Goal: Transaction & Acquisition: Book appointment/travel/reservation

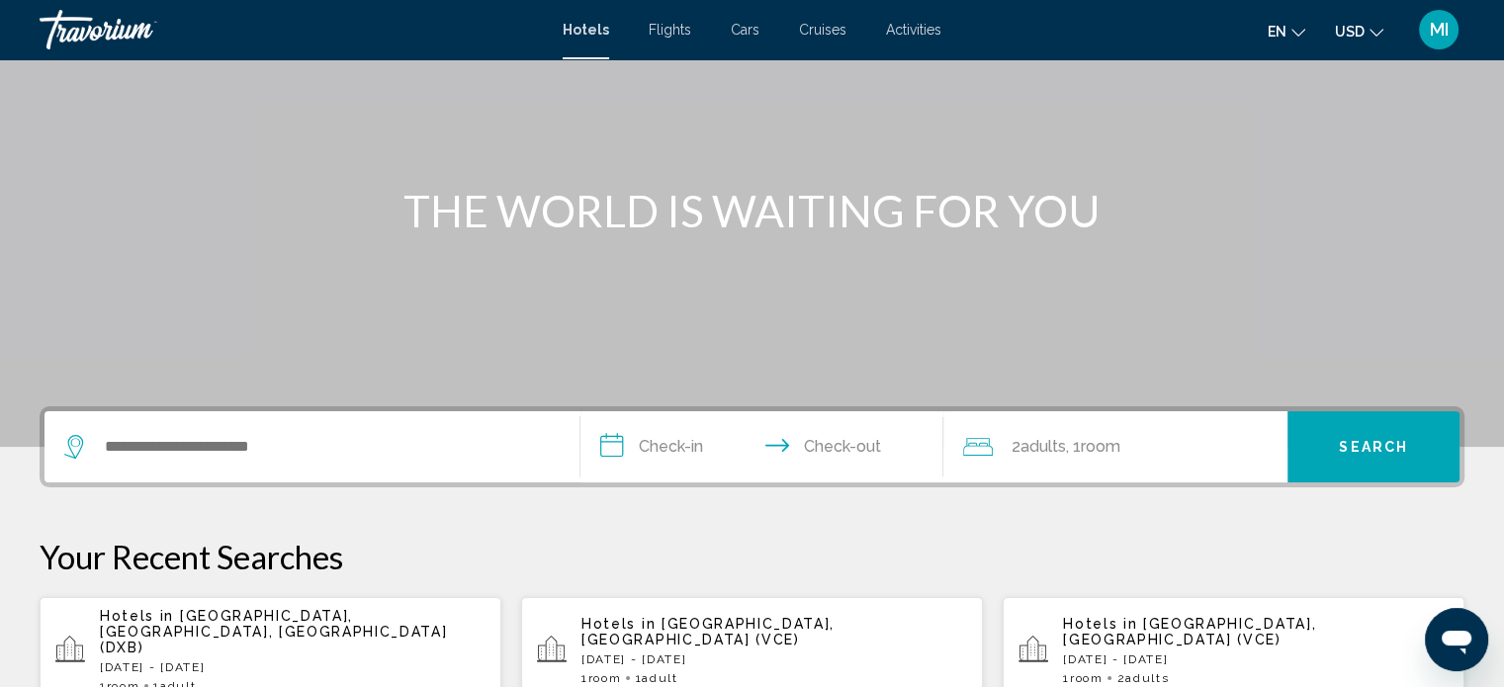
scroll to position [142, 0]
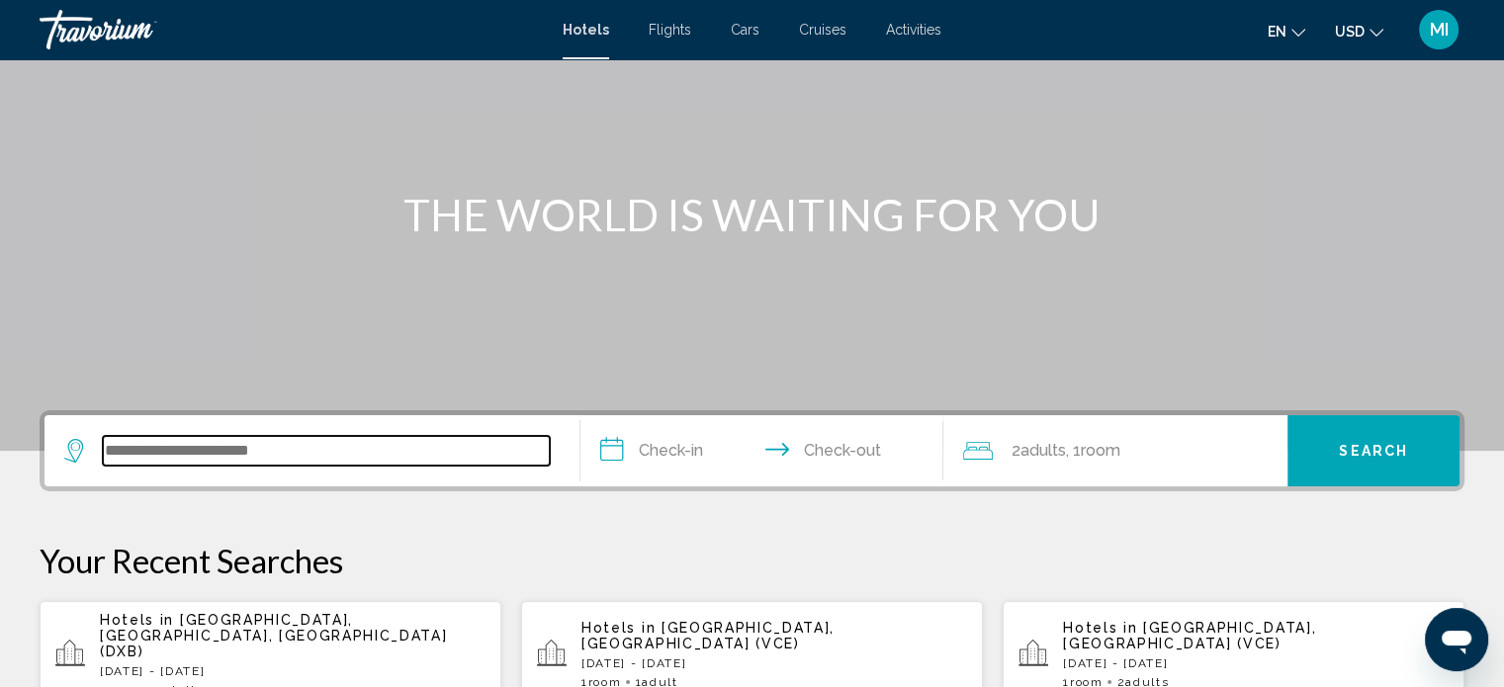
click at [220, 454] on input "Search widget" at bounding box center [326, 451] width 447 height 30
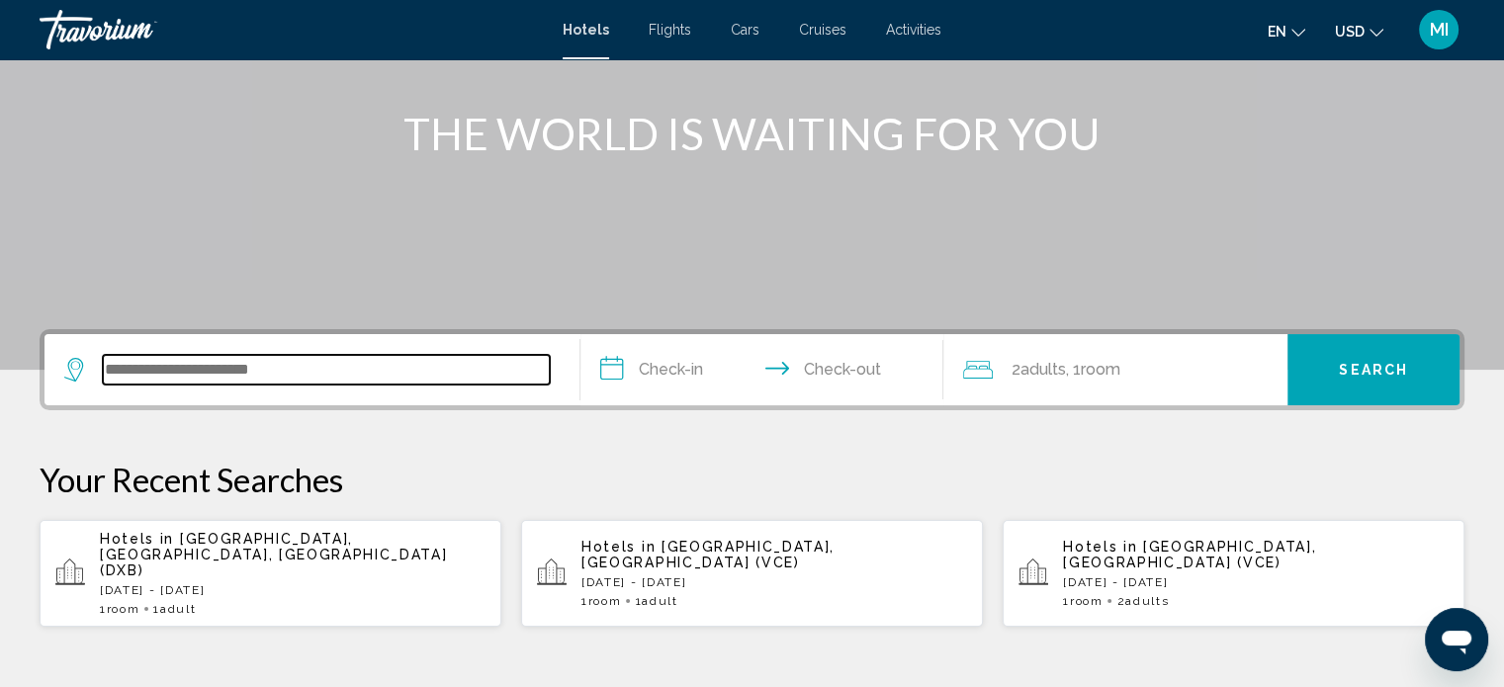
scroll to position [488, 0]
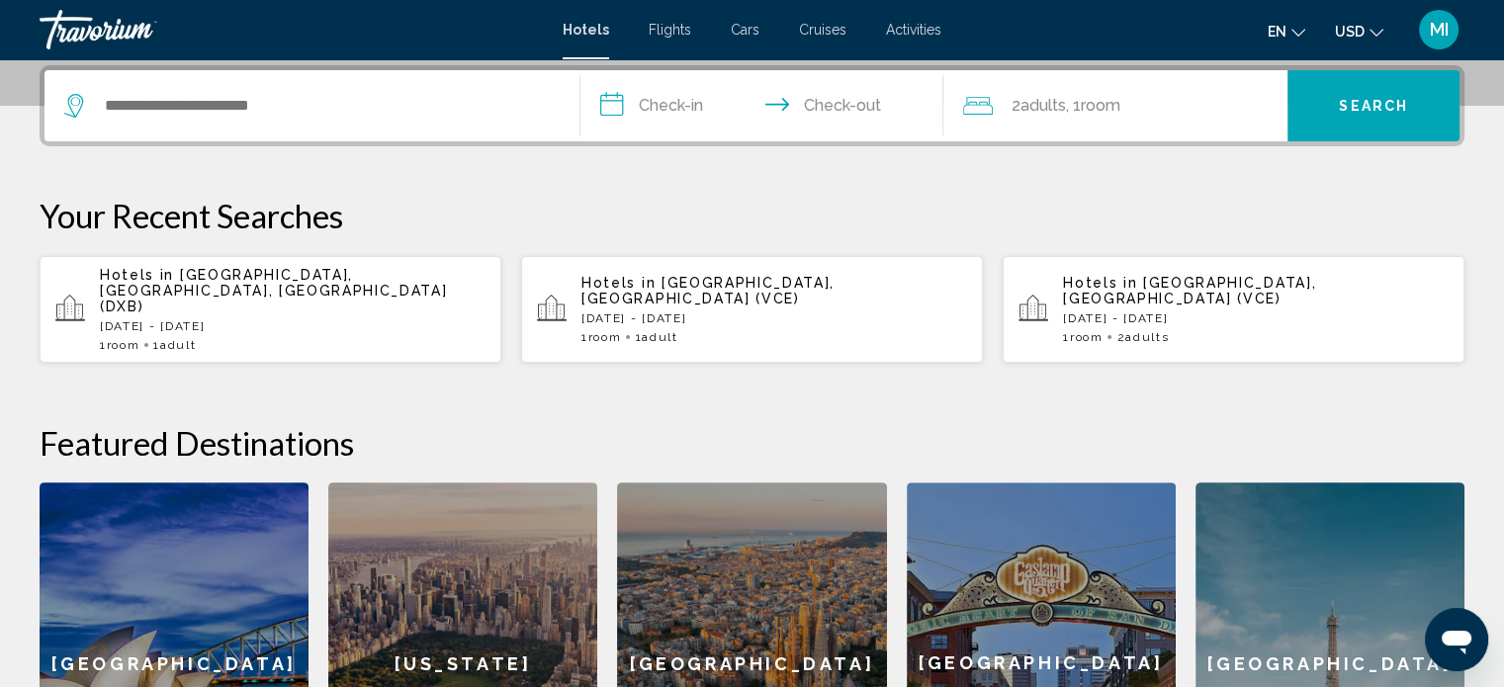
click at [319, 88] on div "Search widget" at bounding box center [312, 105] width 496 height 71
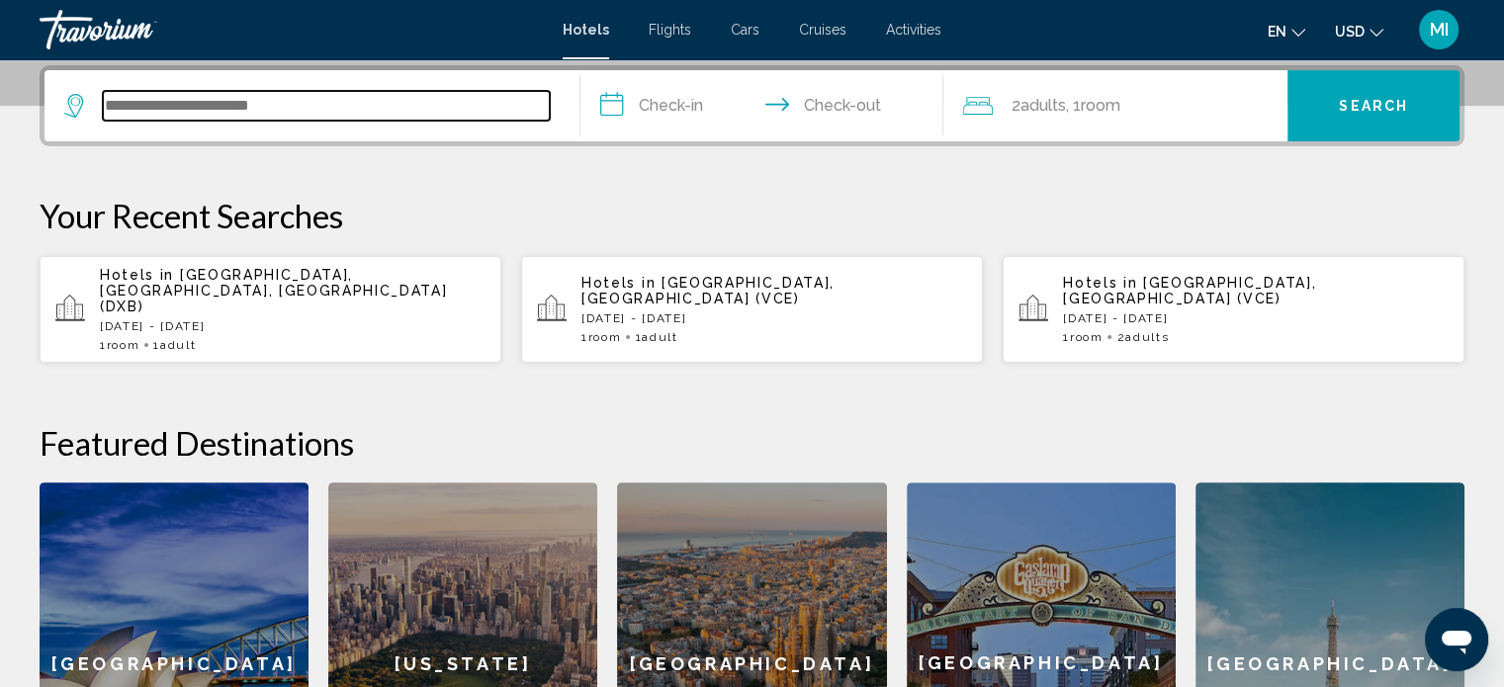
click at [305, 91] on input "Search widget" at bounding box center [326, 106] width 447 height 30
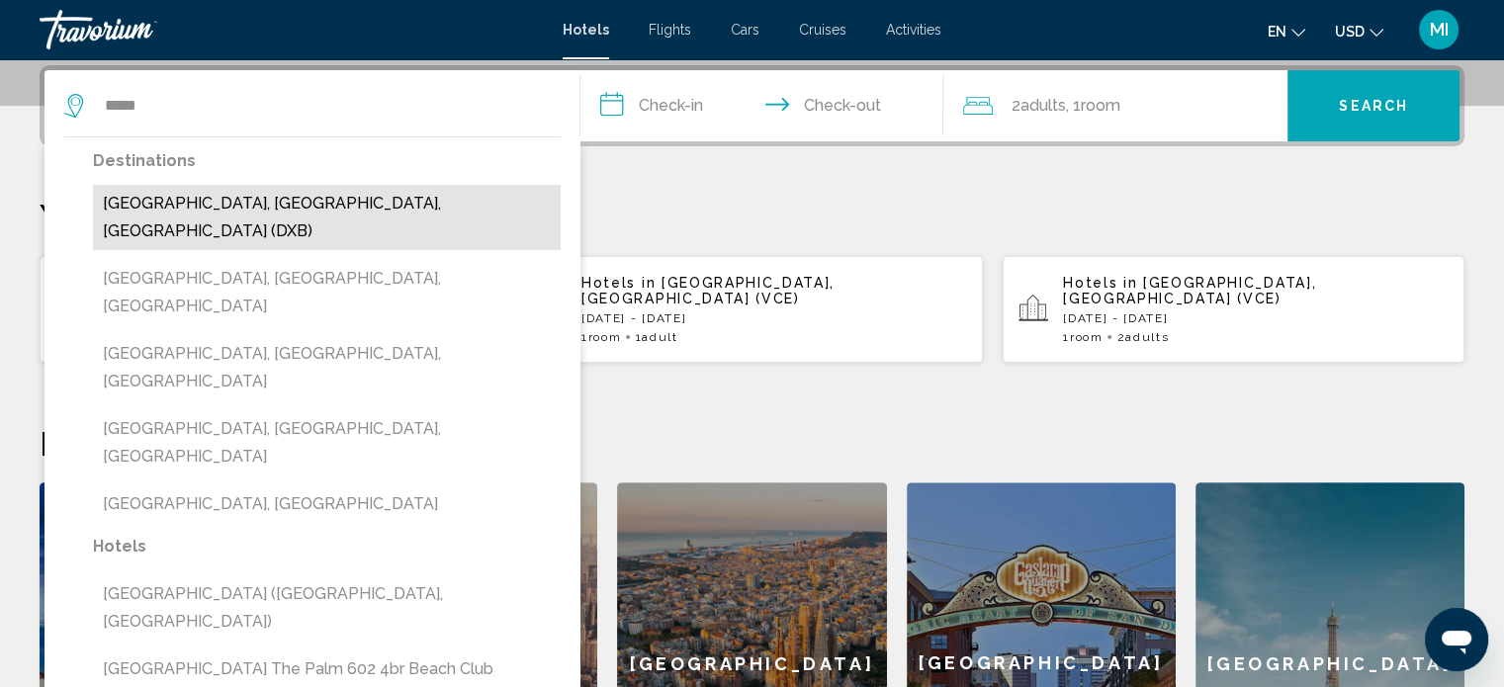
click at [220, 207] on button "[GEOGRAPHIC_DATA], [GEOGRAPHIC_DATA], [GEOGRAPHIC_DATA] (DXB)" at bounding box center [327, 217] width 468 height 65
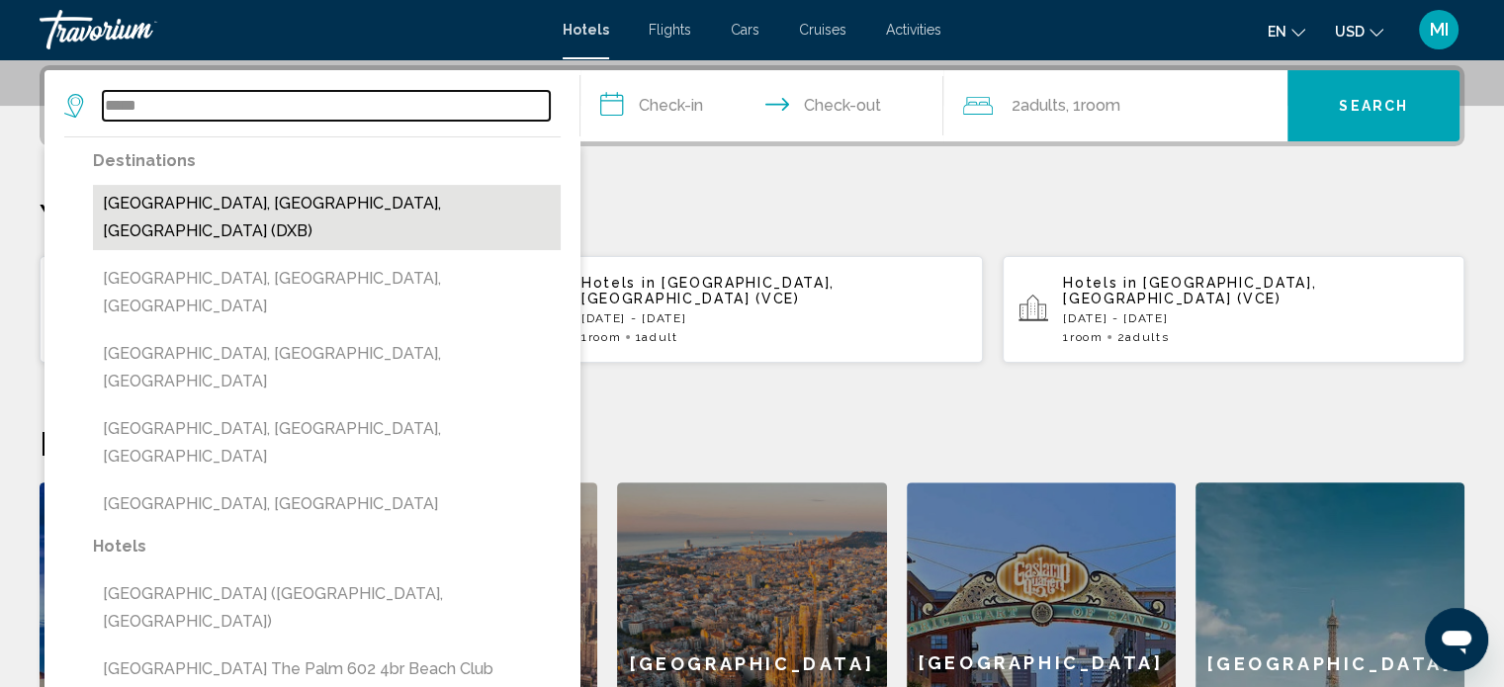
type input "**********"
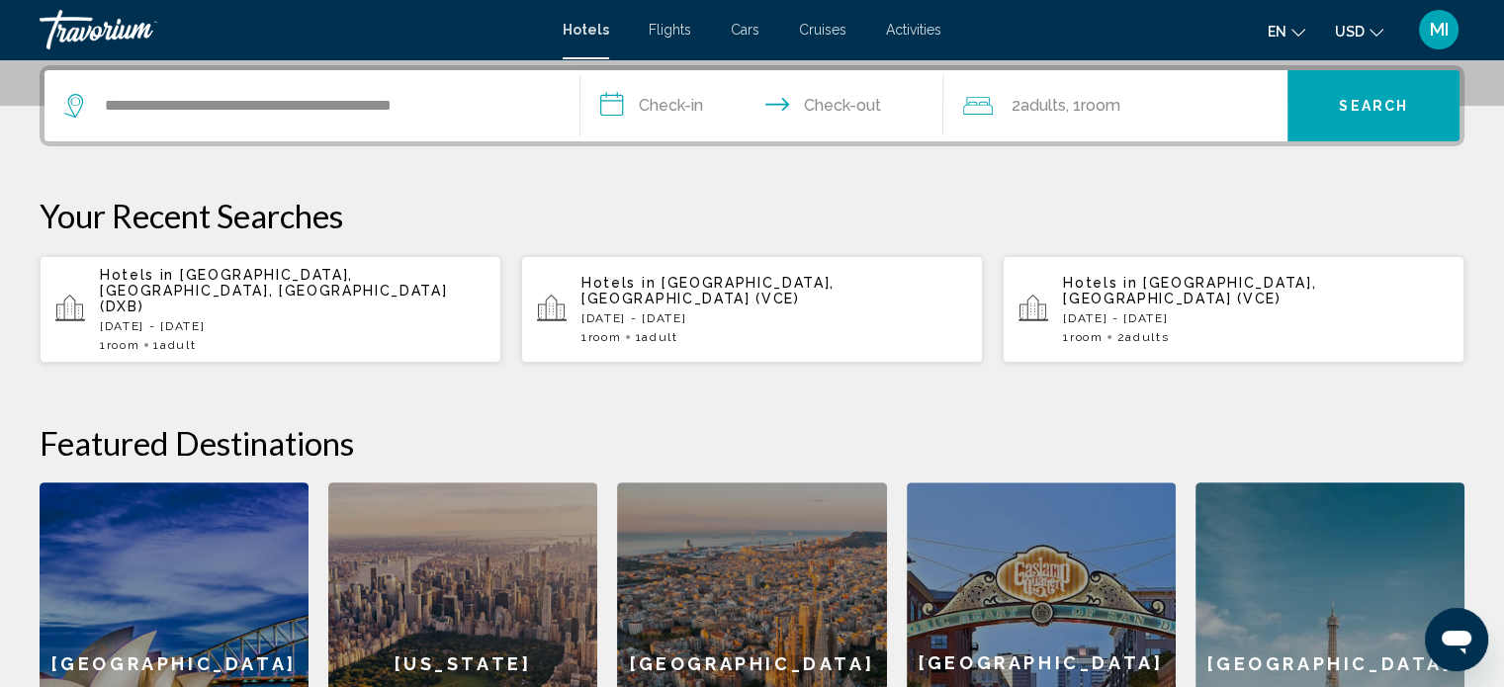
click at [649, 94] on input "**********" at bounding box center [767, 108] width 372 height 77
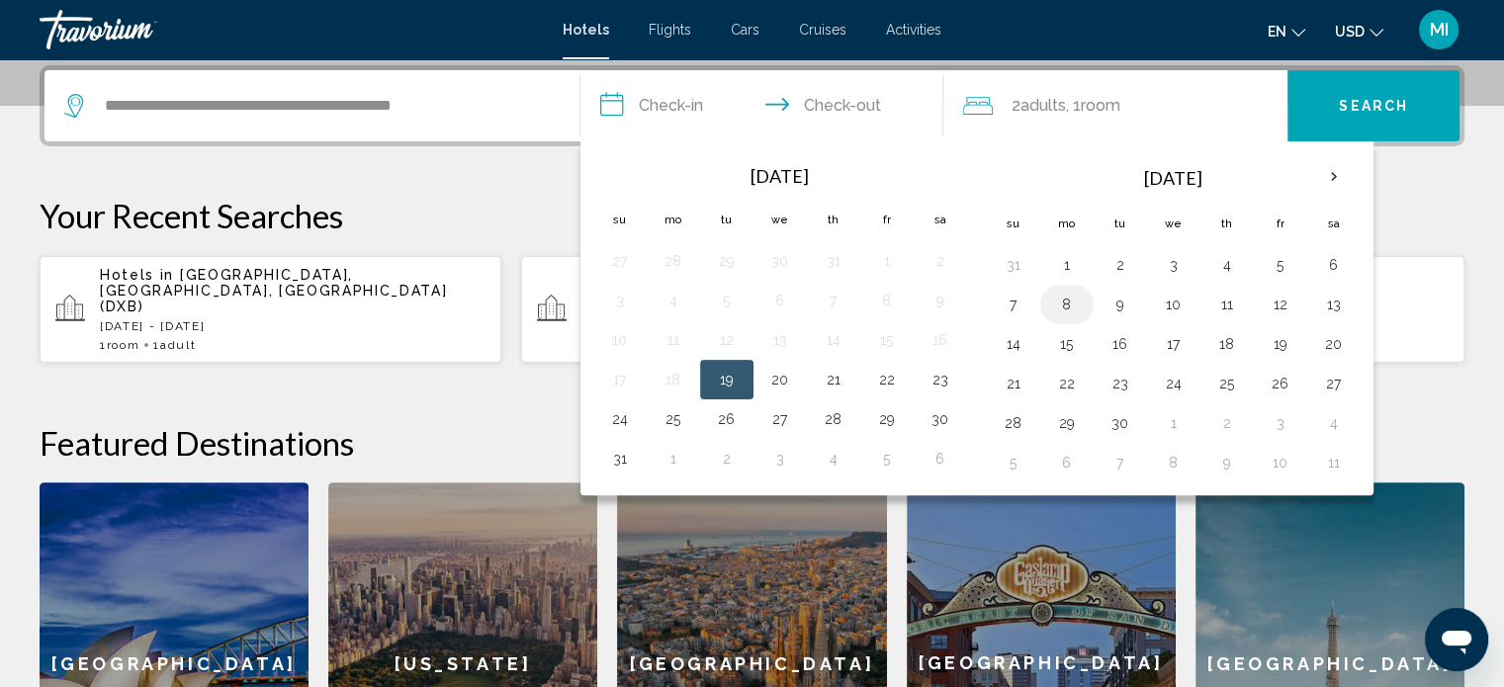
click at [1043, 300] on td "8" at bounding box center [1067, 305] width 53 height 40
click at [1068, 300] on button "8" at bounding box center [1067, 305] width 32 height 28
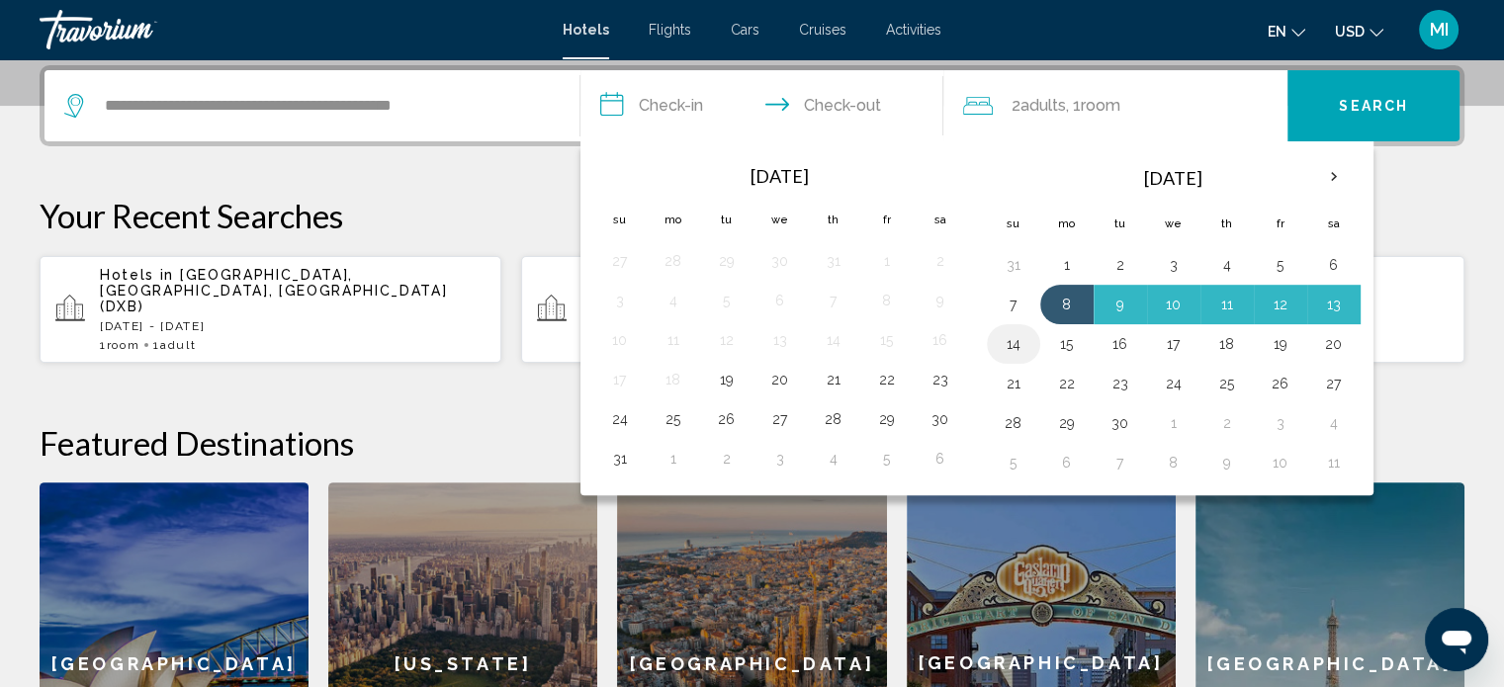
click at [992, 355] on td "14" at bounding box center [1013, 344] width 53 height 40
click at [998, 354] on button "14" at bounding box center [1014, 344] width 32 height 28
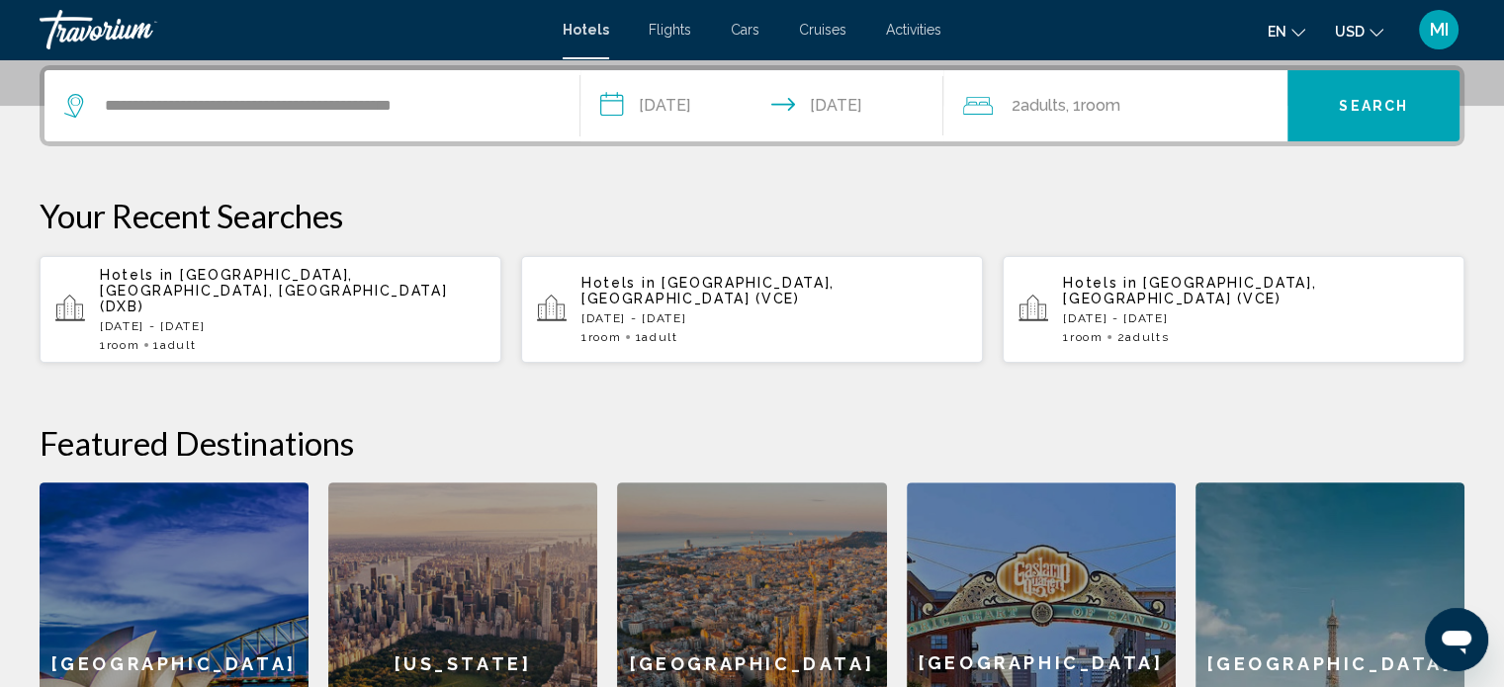
type input "**********"
click at [1335, 79] on button "Search" at bounding box center [1374, 105] width 172 height 71
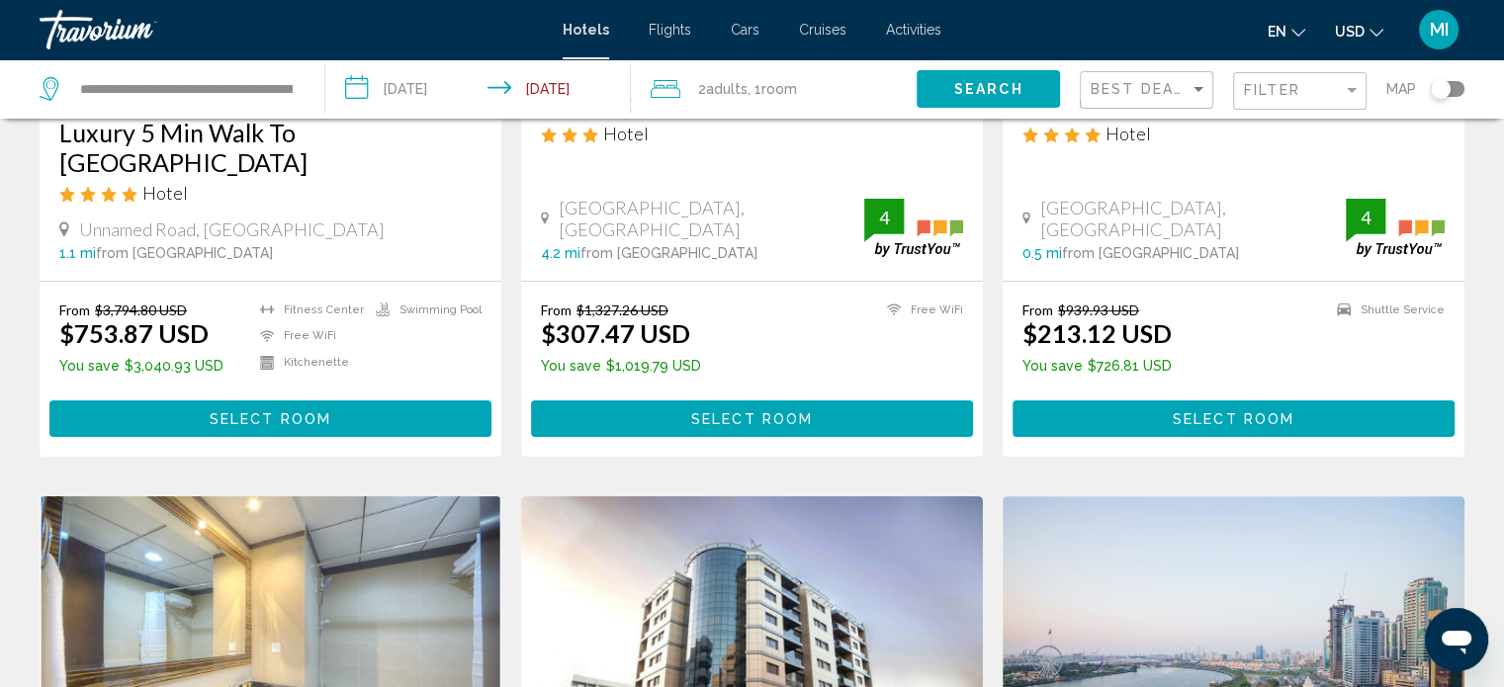
scroll to position [428, 0]
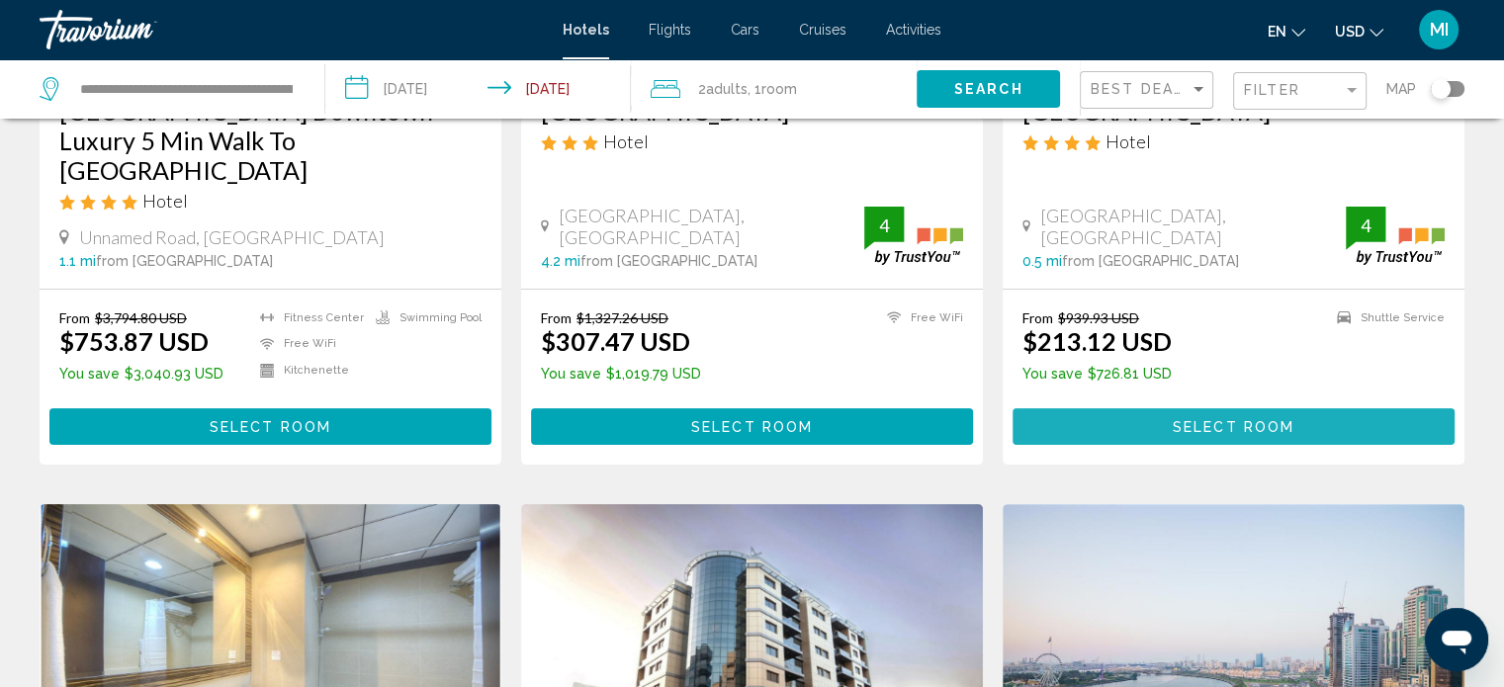
click at [1165, 409] on button "Select Room" at bounding box center [1234, 427] width 442 height 37
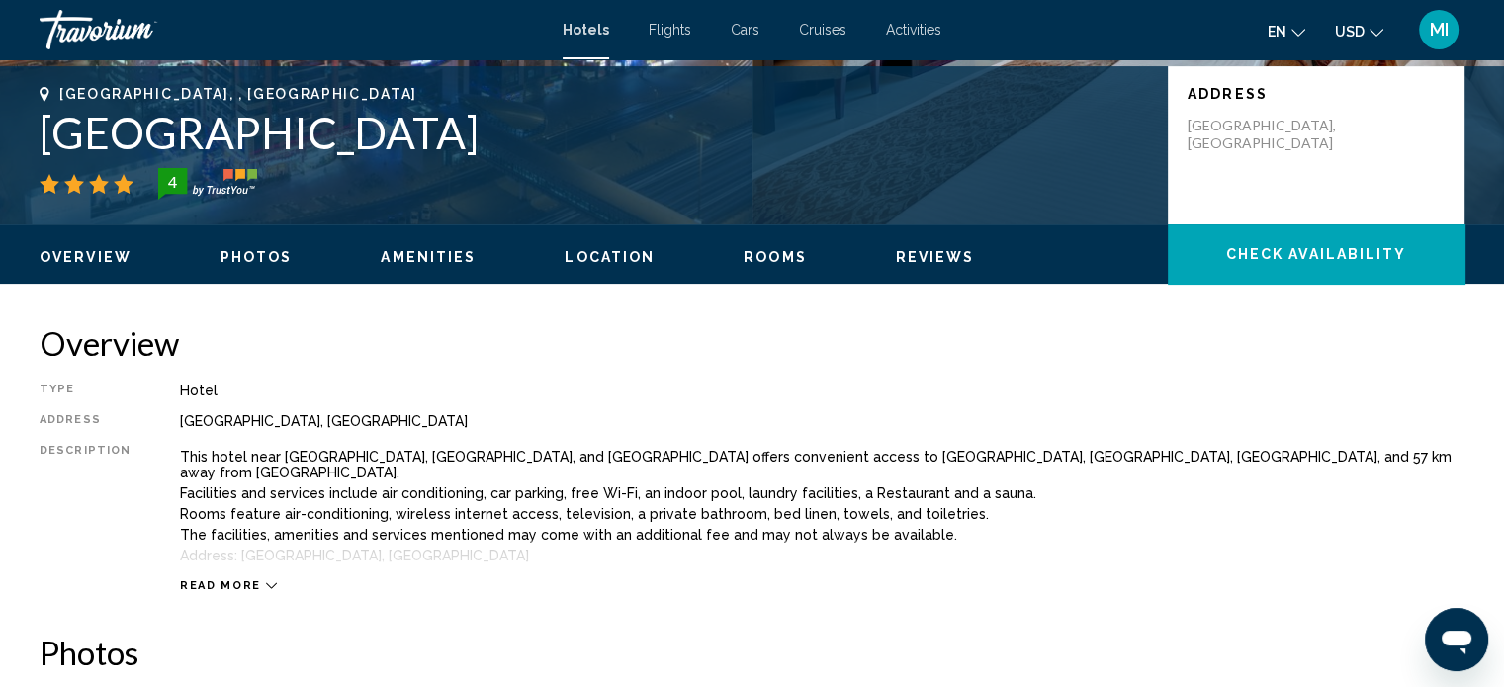
scroll to position [12, 0]
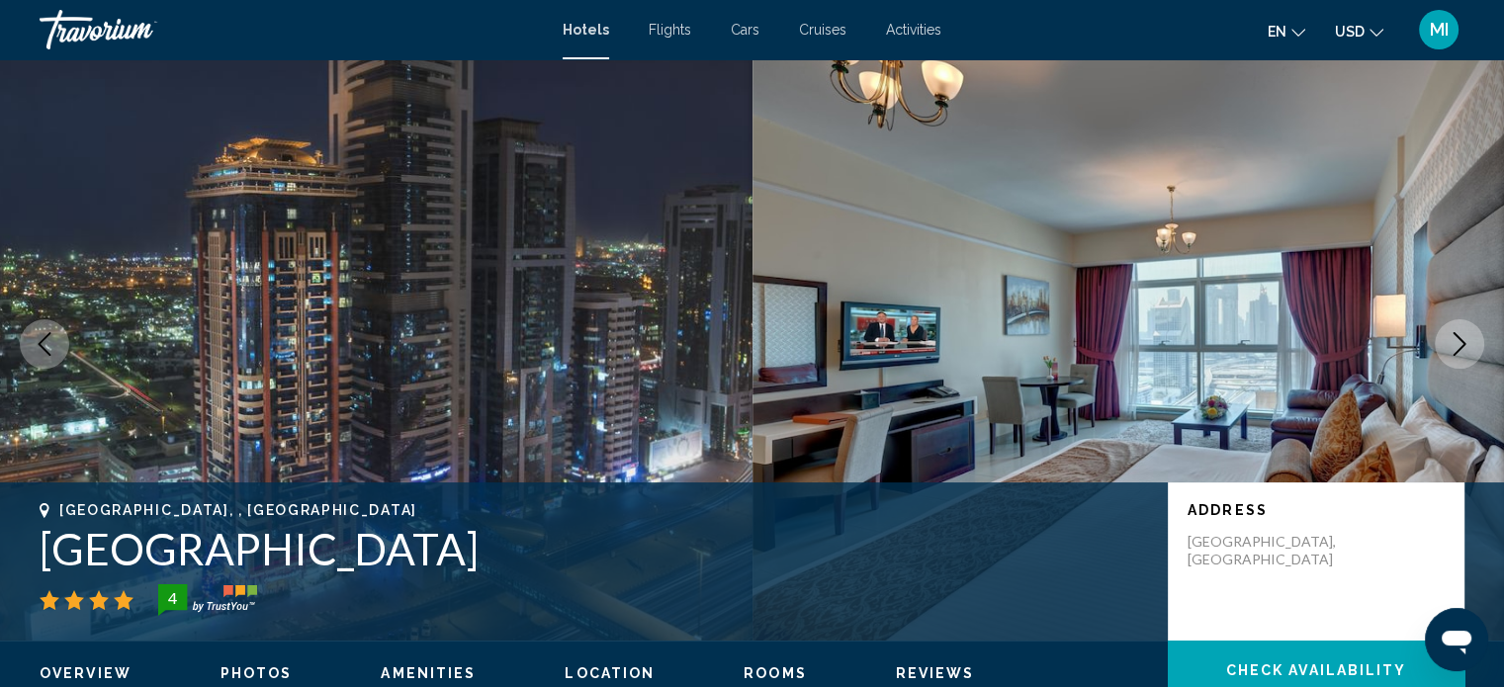
click at [1464, 337] on icon "Next image" at bounding box center [1460, 344] width 24 height 24
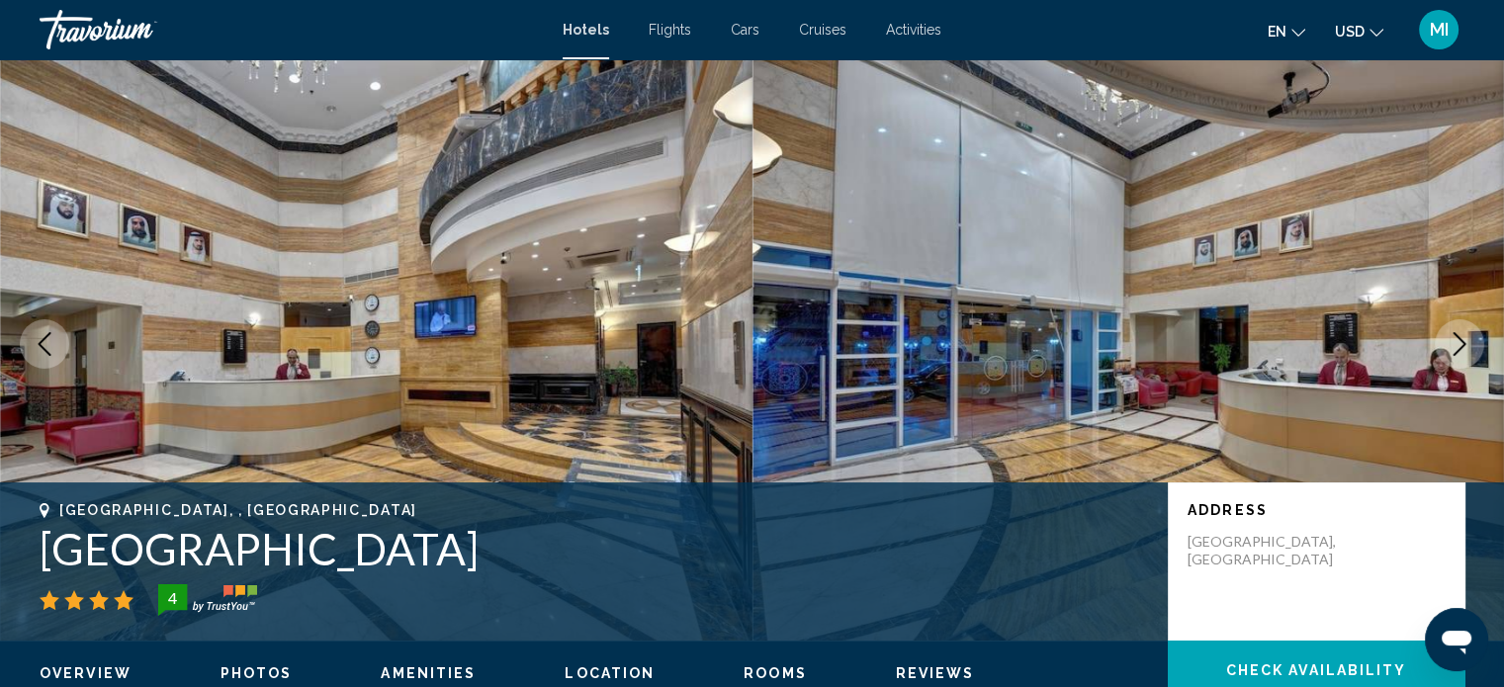
click at [1464, 337] on icon "Next image" at bounding box center [1460, 344] width 24 height 24
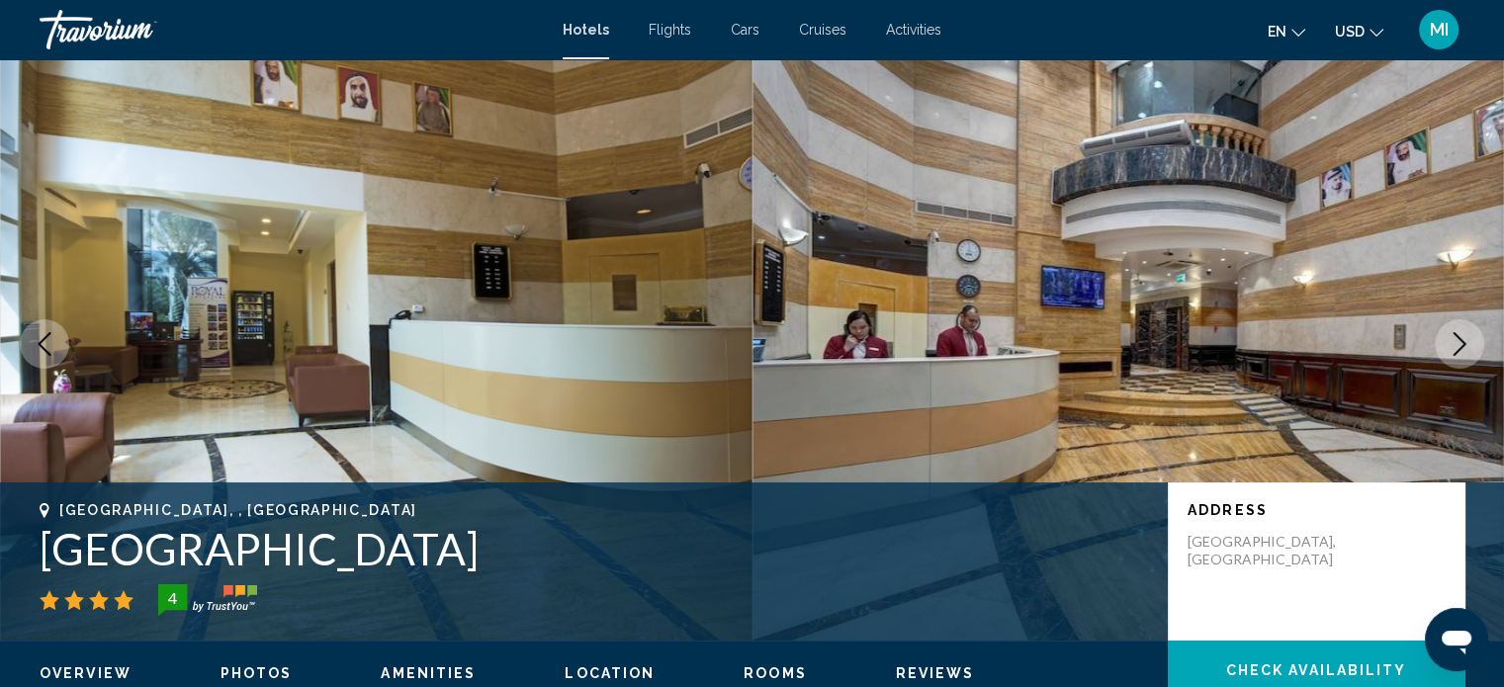
click at [1464, 337] on icon "Next image" at bounding box center [1460, 344] width 24 height 24
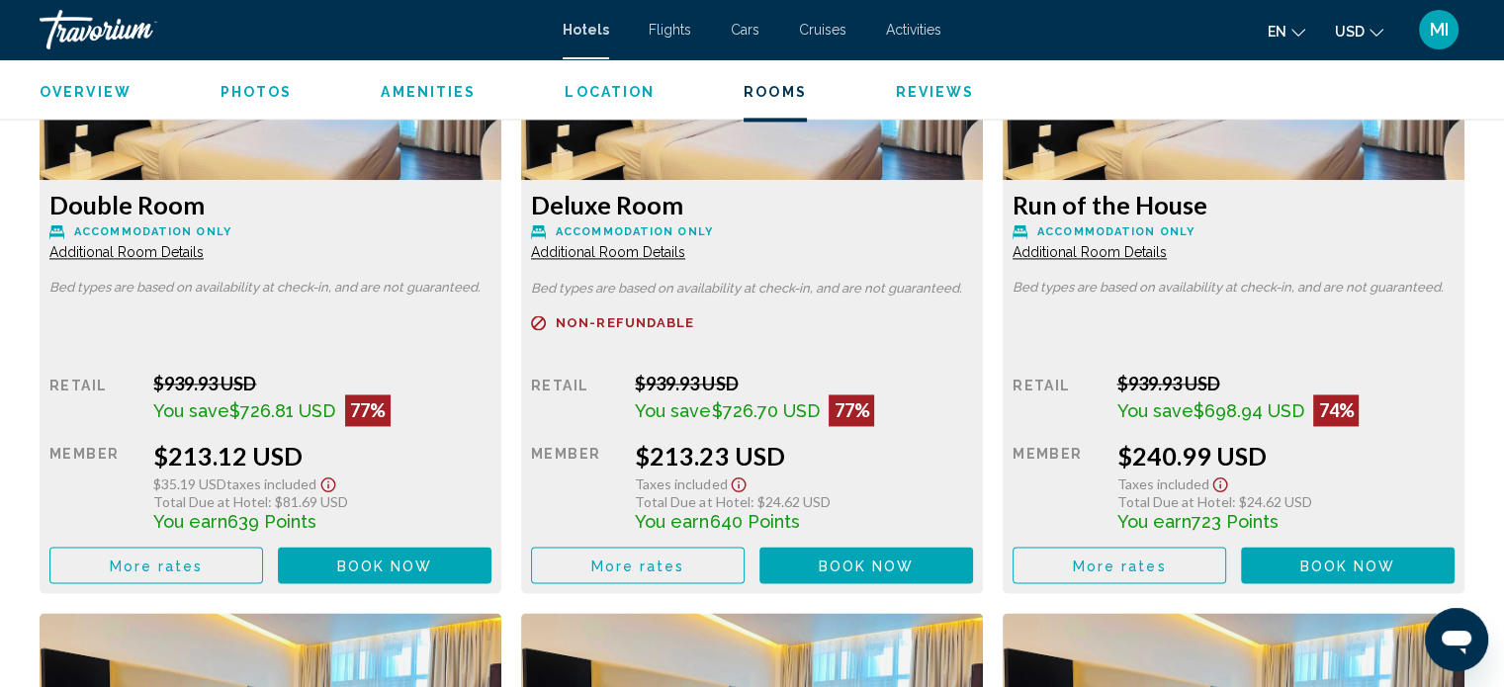
scroll to position [2815, 0]
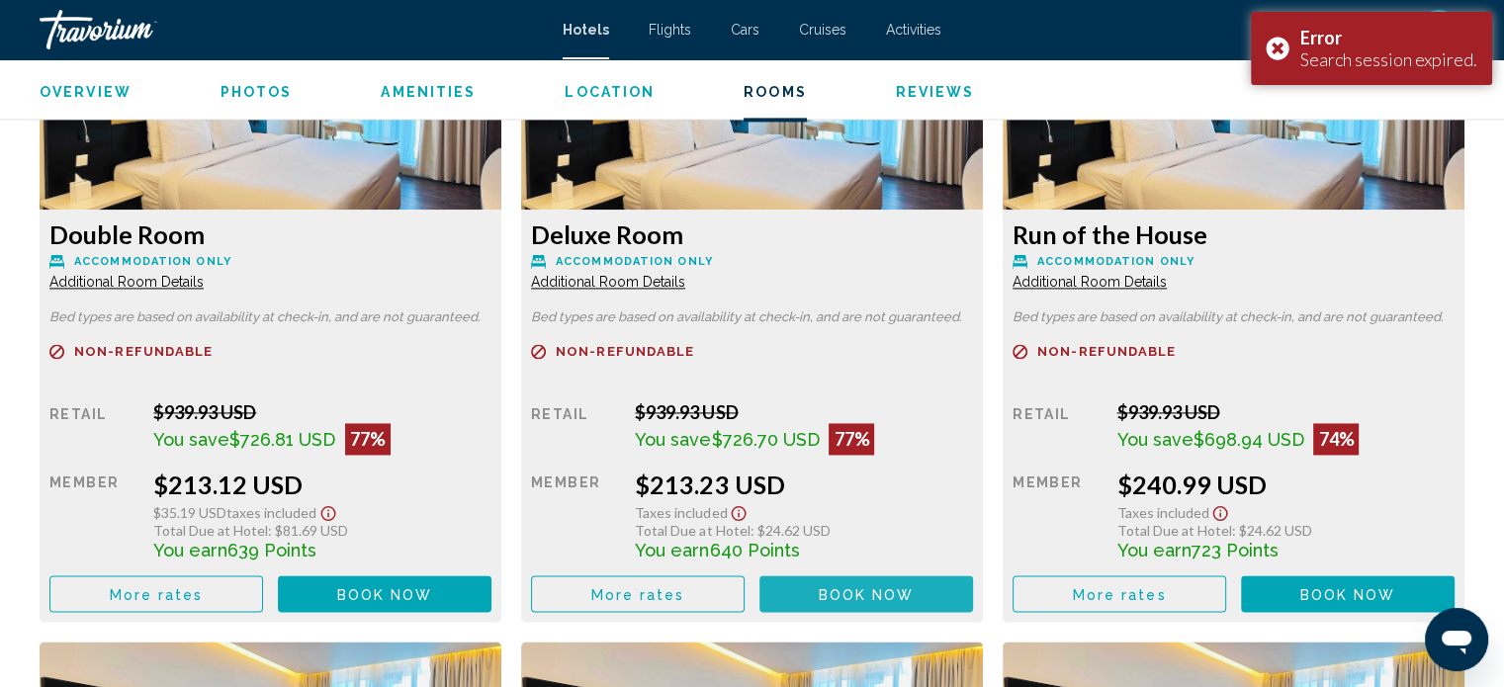
click at [822, 590] on span "Book now" at bounding box center [867, 595] width 96 height 16
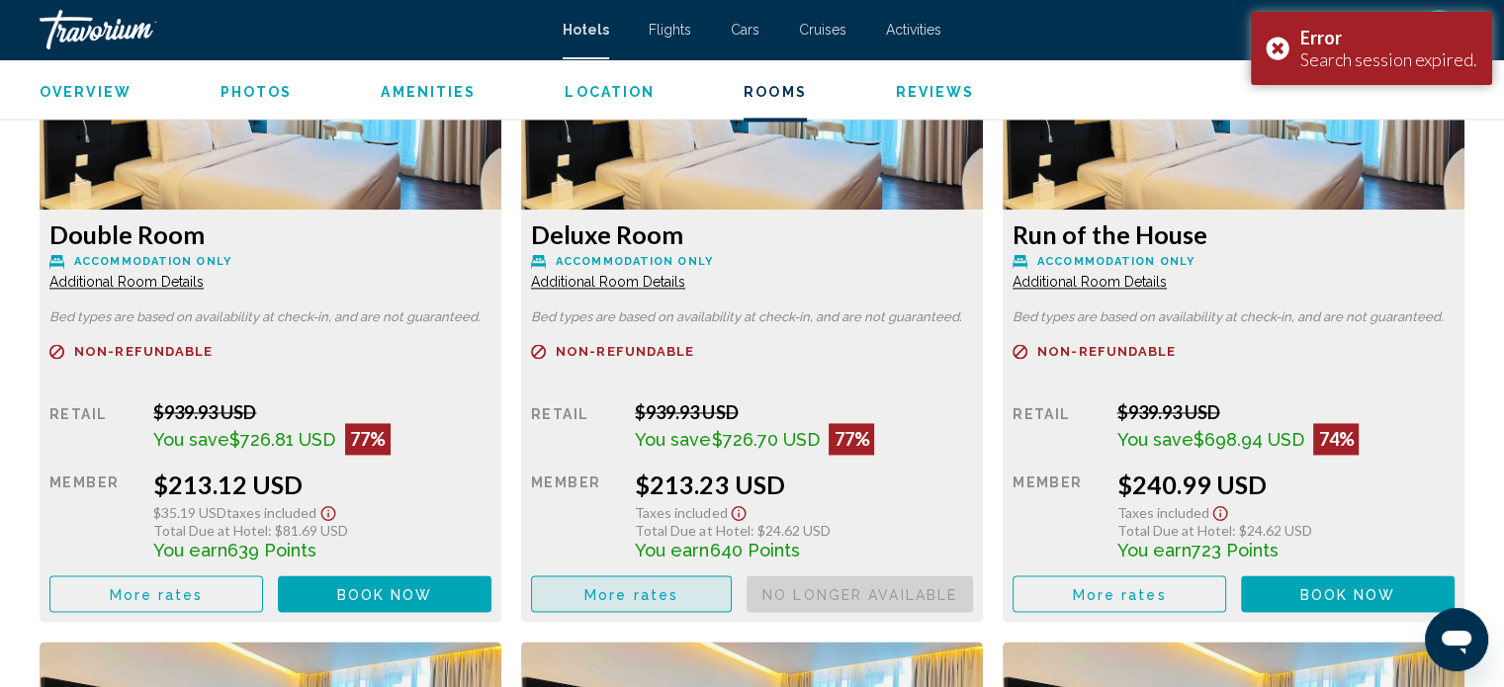
click at [614, 601] on button "More rates" at bounding box center [631, 594] width 201 height 37
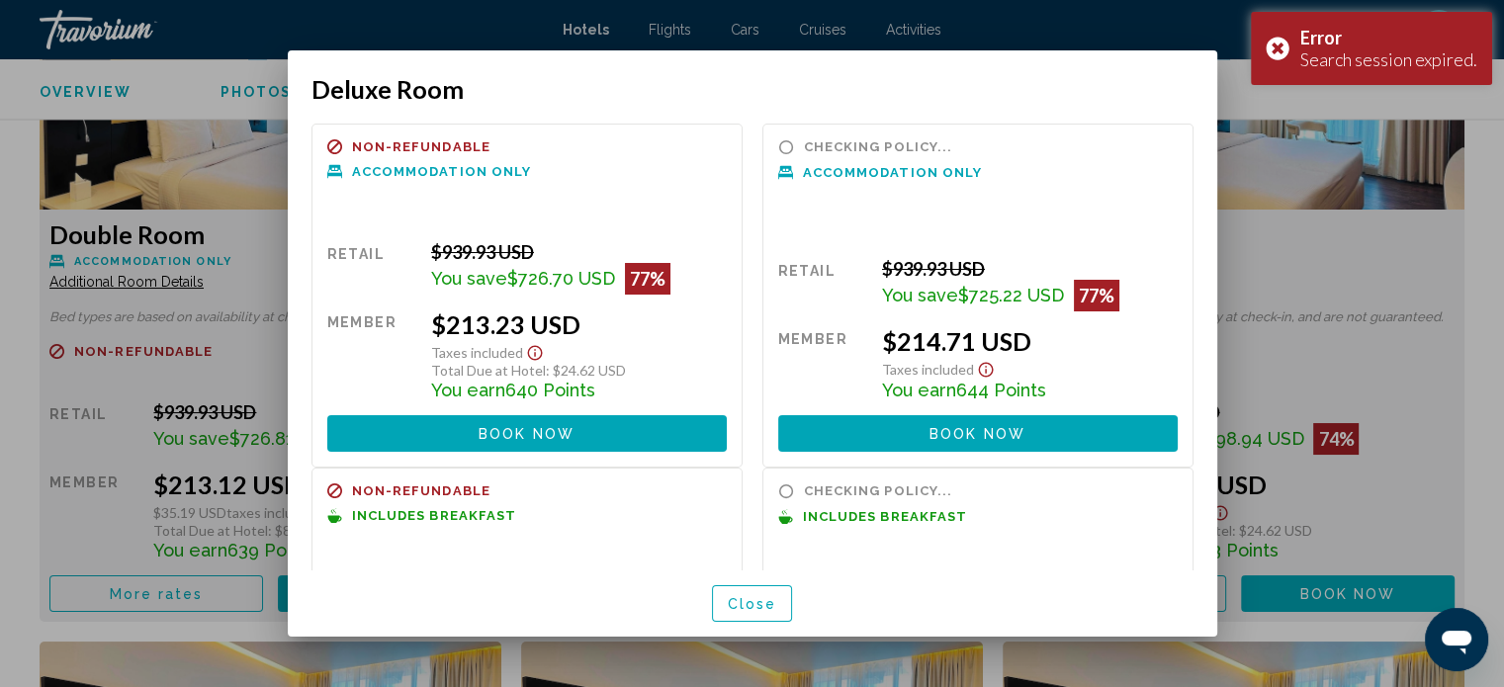
scroll to position [0, 0]
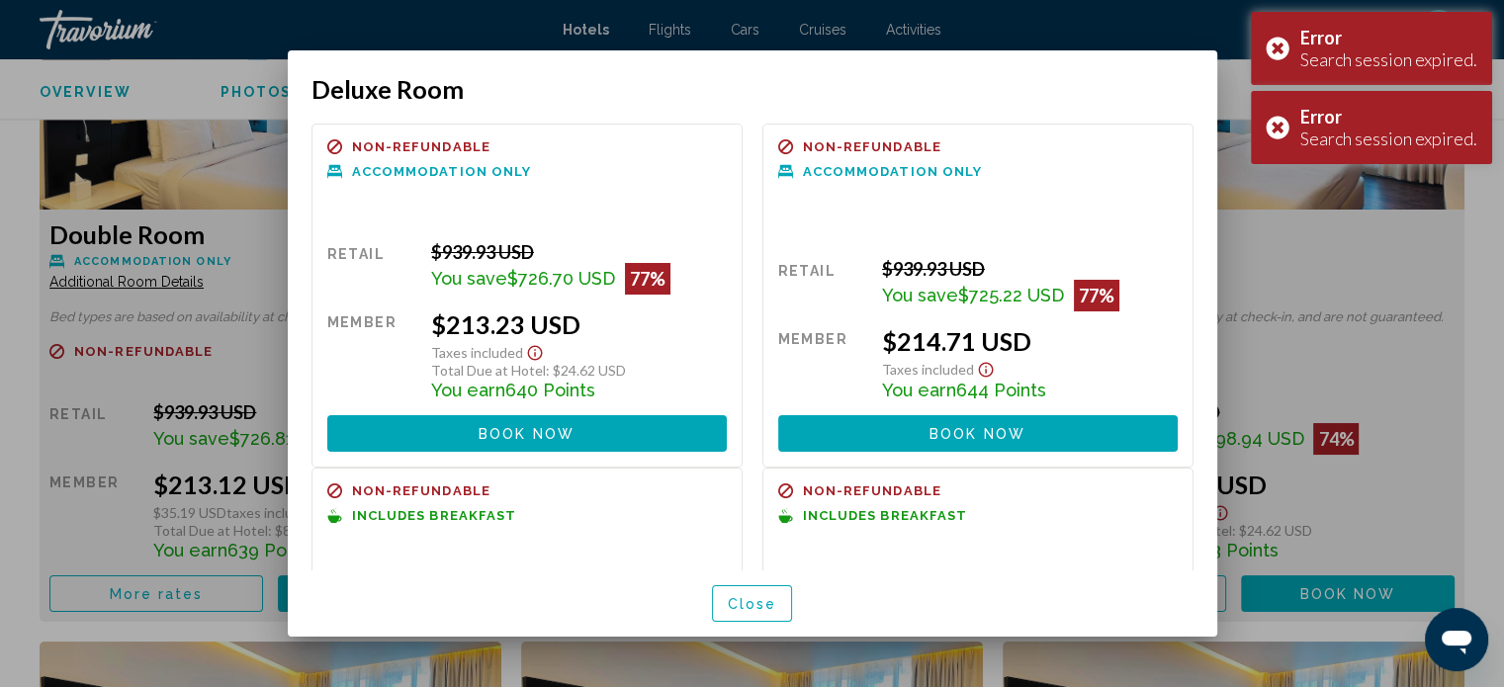
click at [1322, 227] on div at bounding box center [752, 343] width 1504 height 687
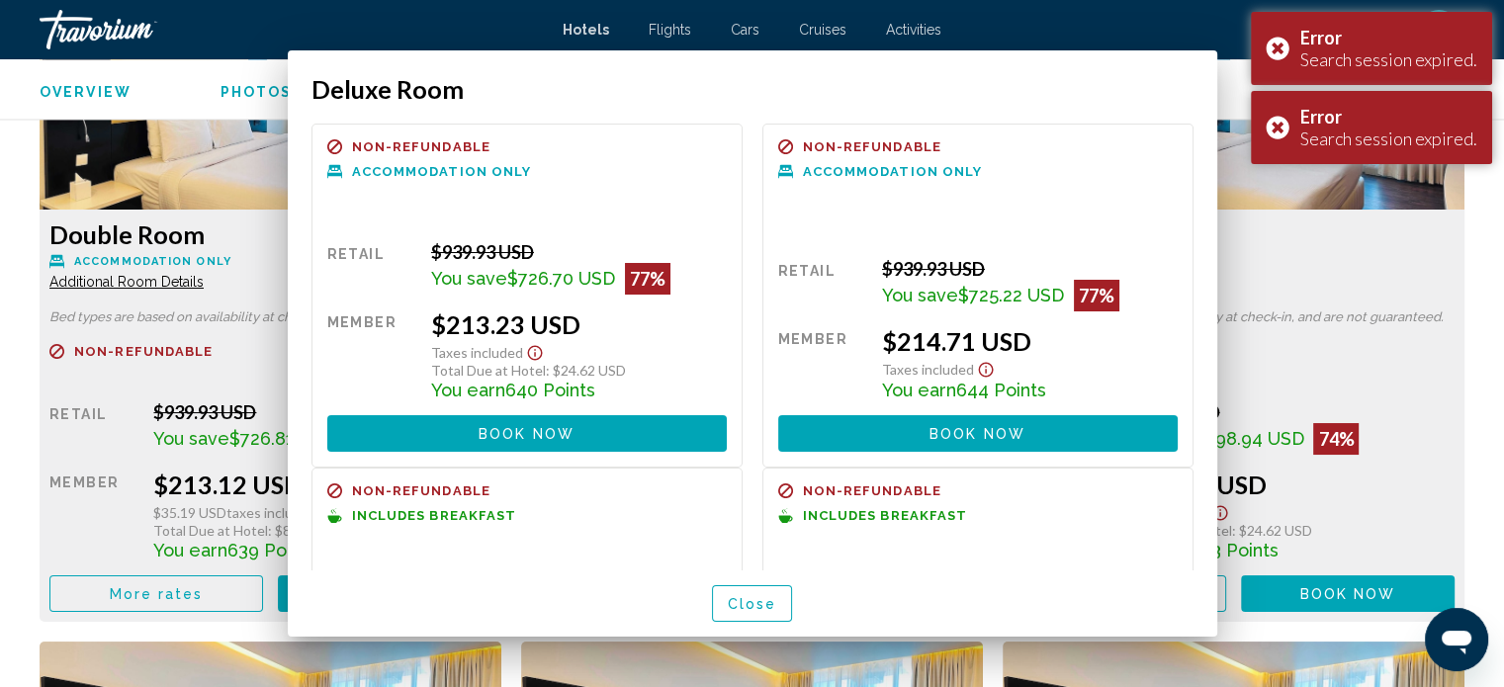
scroll to position [2815, 0]
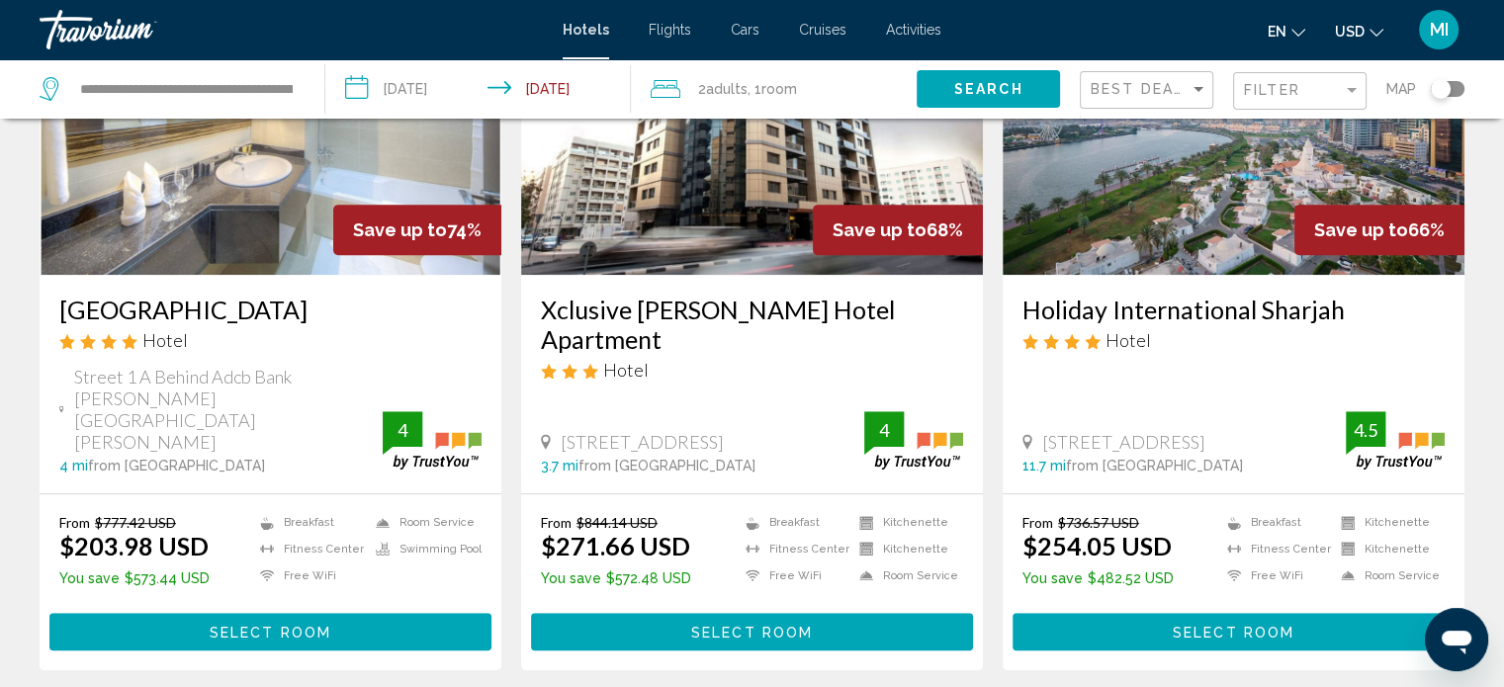
scroll to position [954, 0]
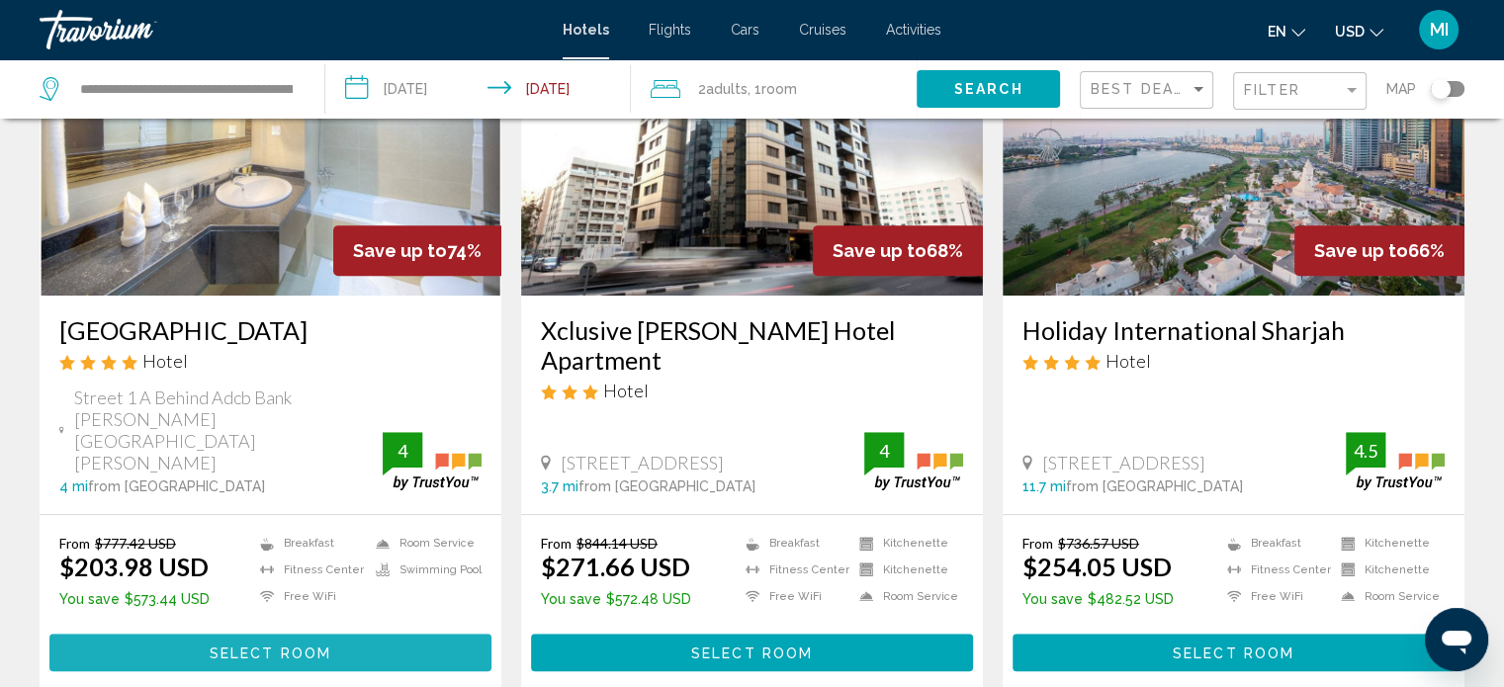
click at [308, 646] on span "Select Room" at bounding box center [271, 654] width 122 height 16
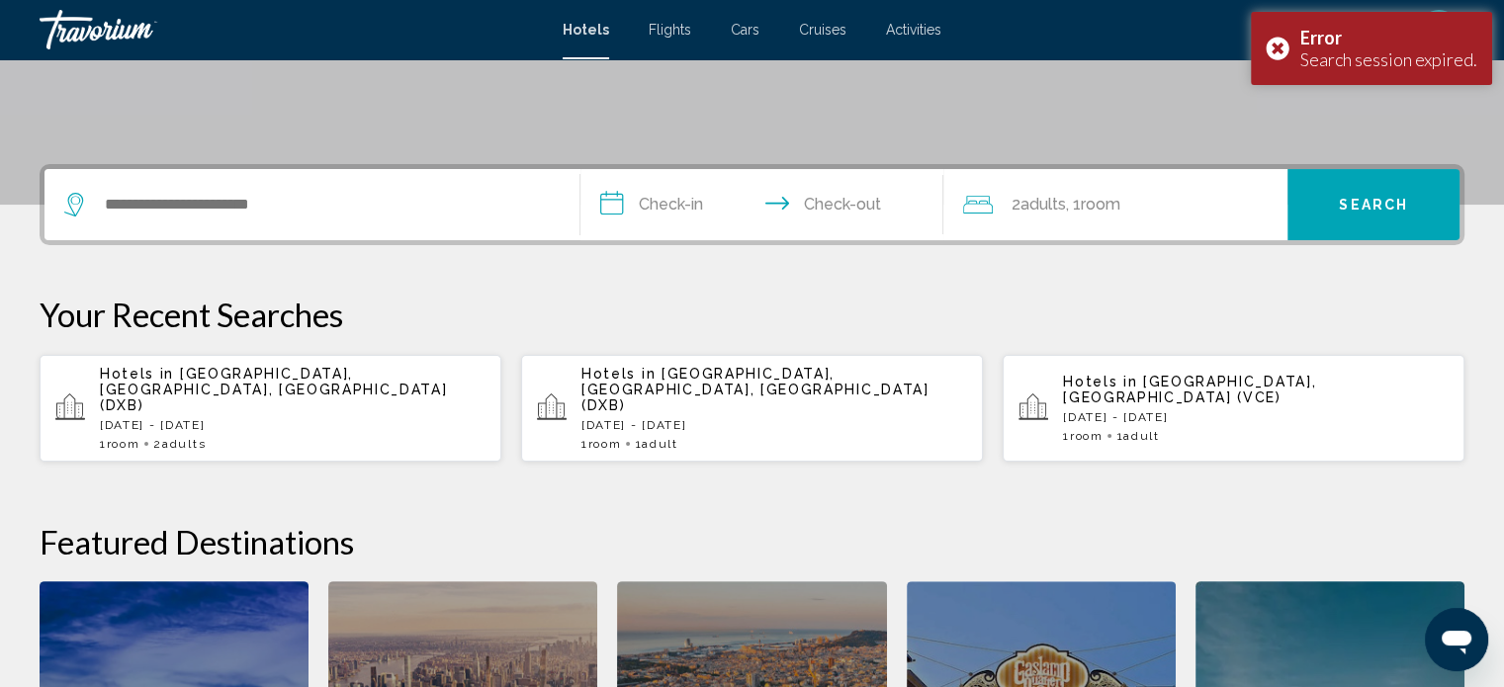
scroll to position [399, 0]
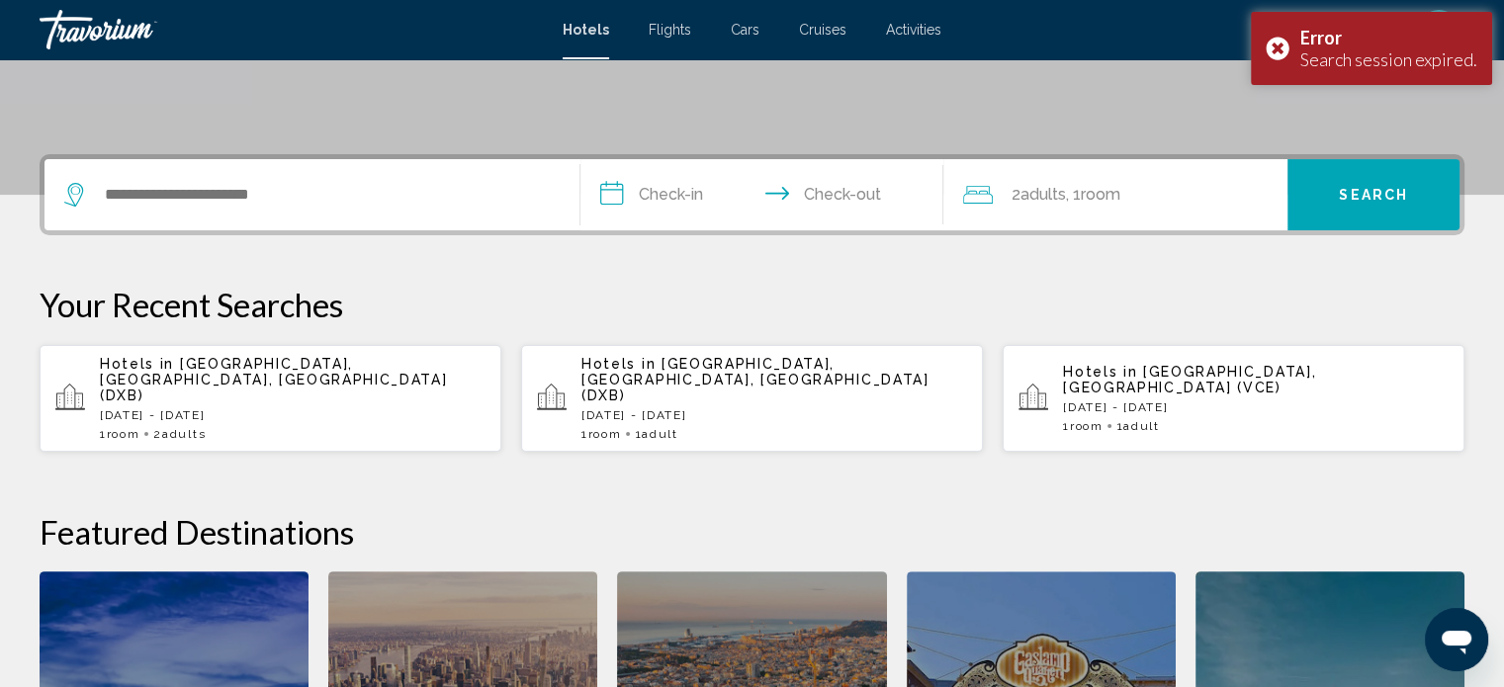
click at [266, 369] on span "[GEOGRAPHIC_DATA], [GEOGRAPHIC_DATA], [GEOGRAPHIC_DATA] (DXB)" at bounding box center [273, 379] width 347 height 47
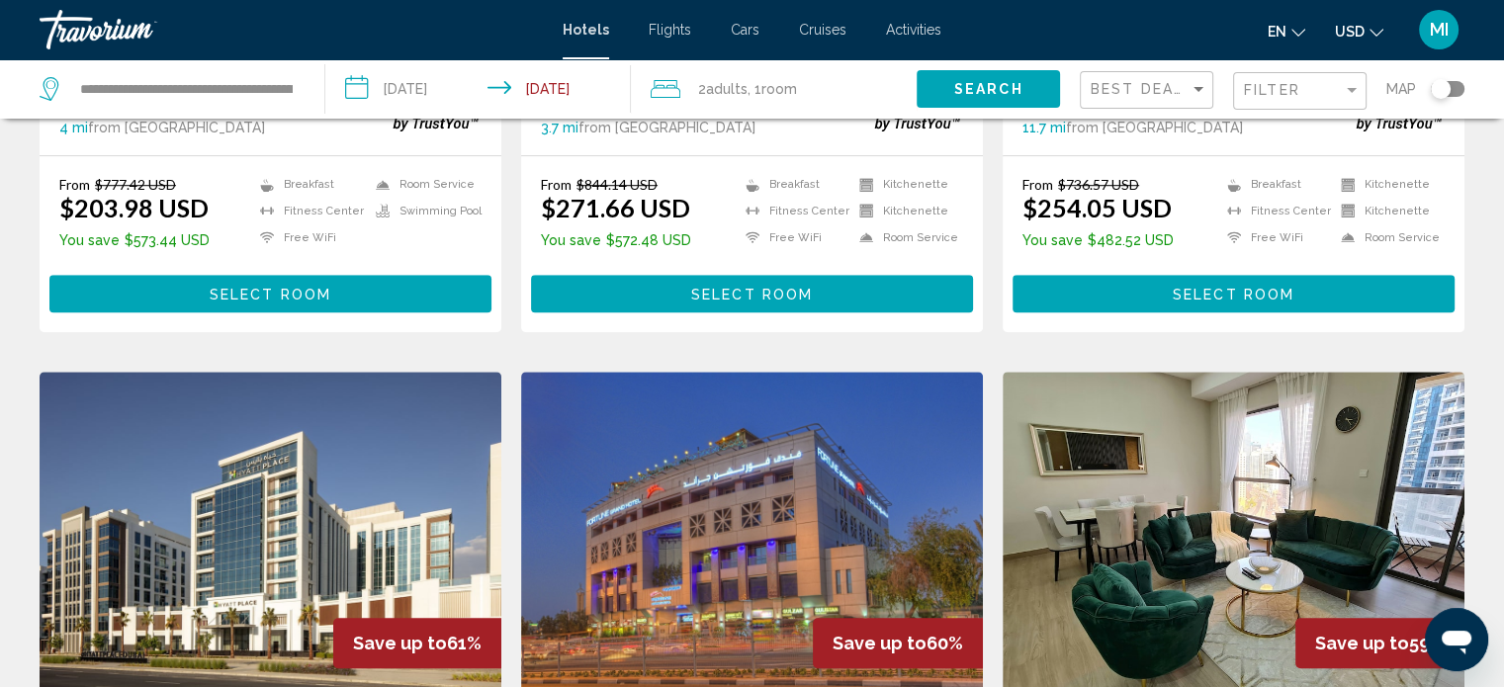
scroll to position [1292, 0]
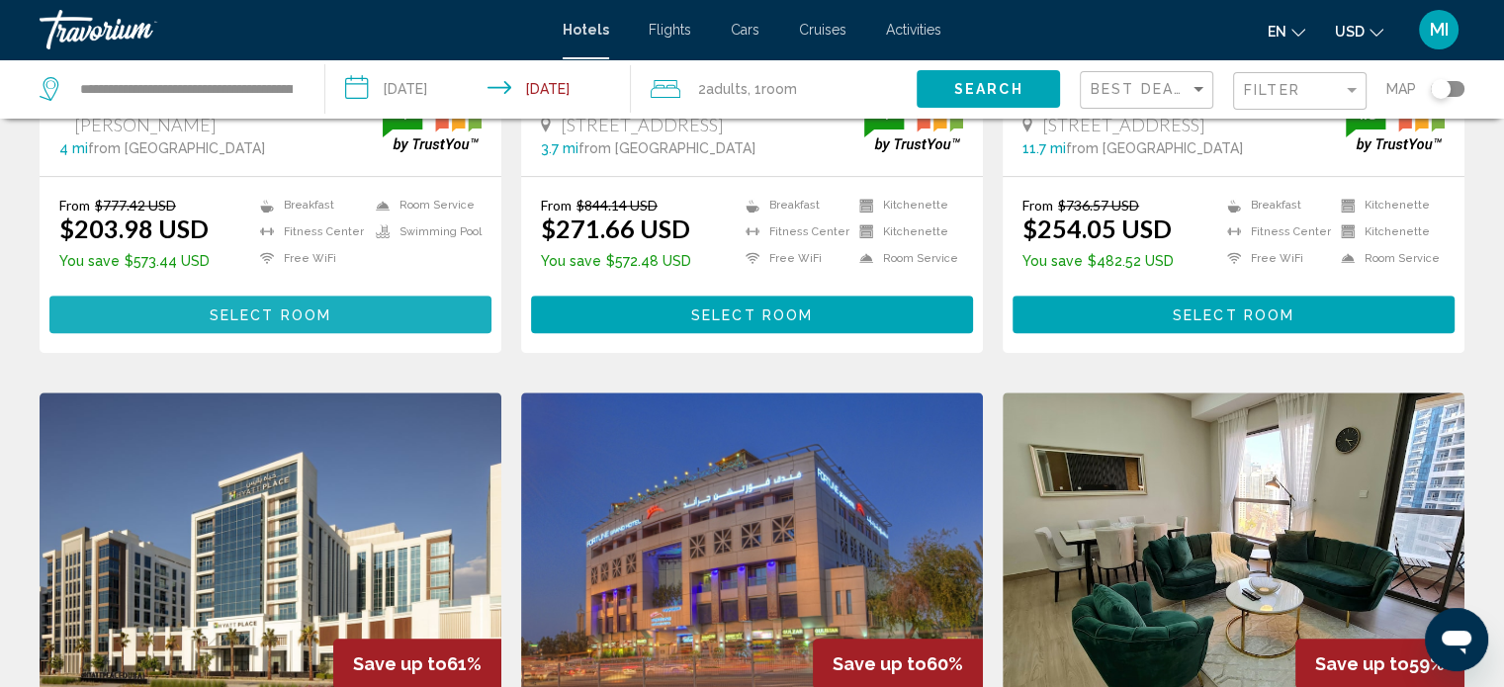
click at [372, 296] on button "Select Room" at bounding box center [270, 314] width 442 height 37
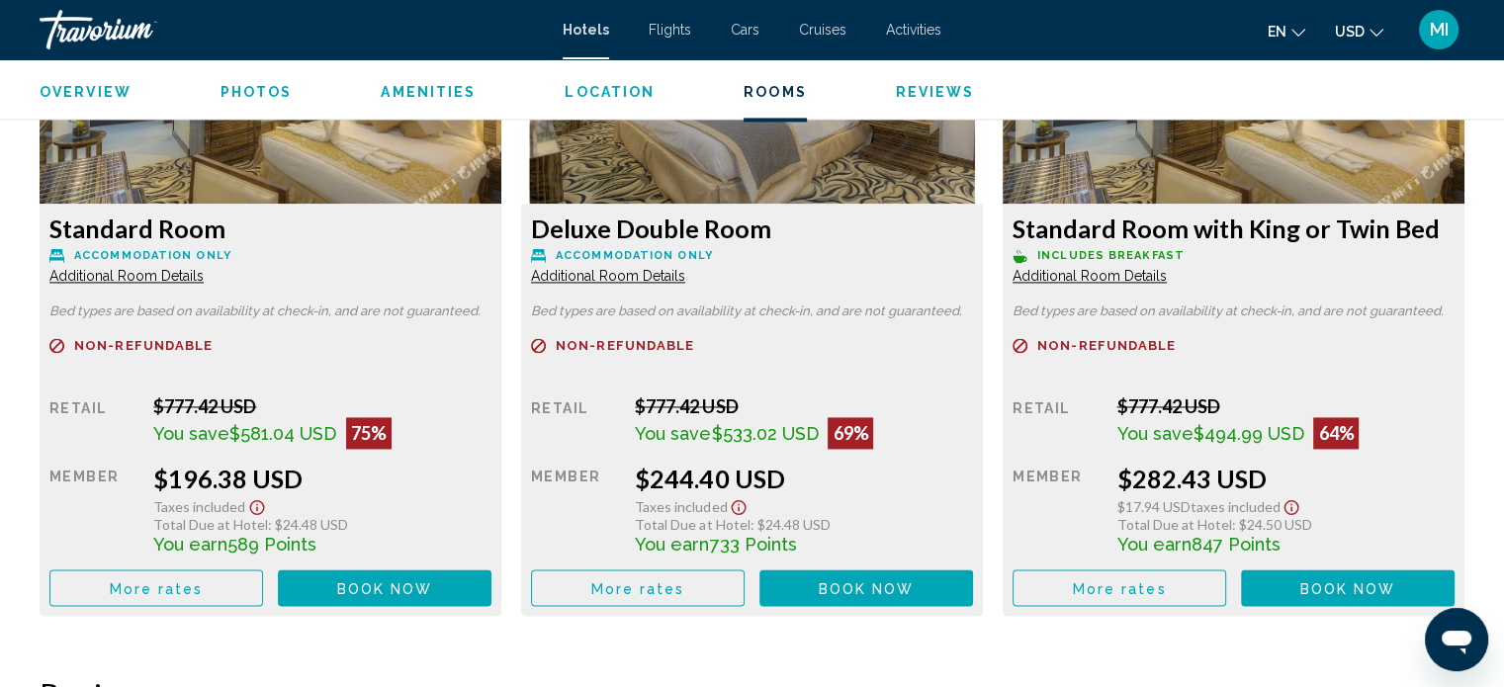
scroll to position [2833, 0]
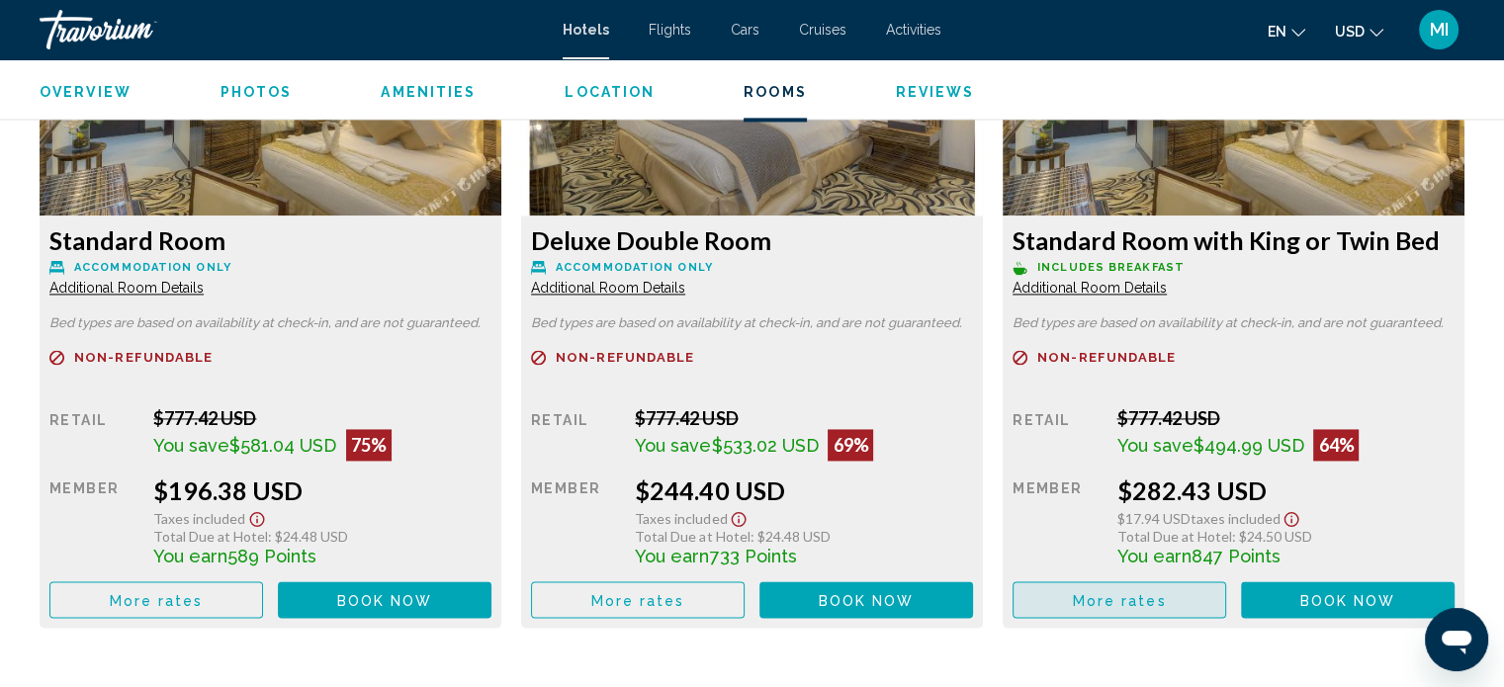
click at [1128, 601] on span "More rates" at bounding box center [1120, 600] width 94 height 16
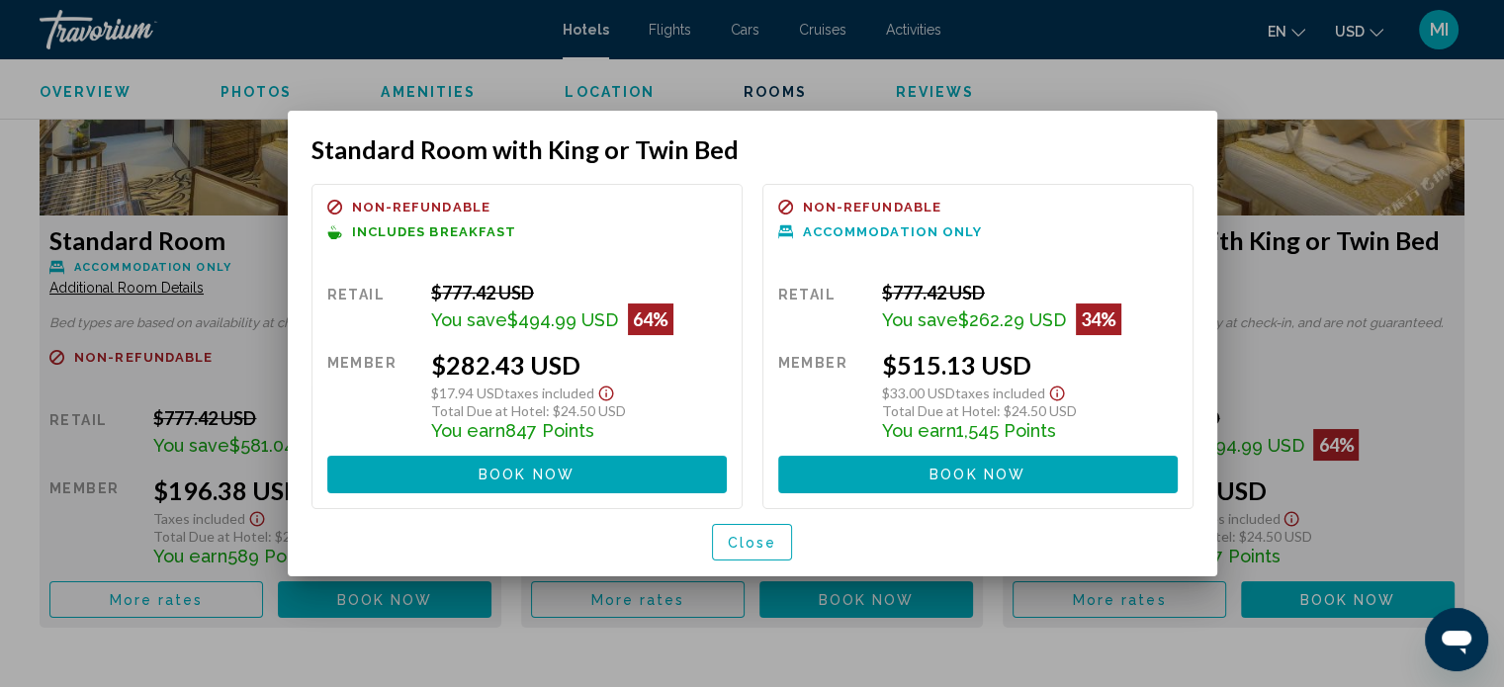
scroll to position [0, 0]
click at [760, 535] on span "Close" at bounding box center [752, 543] width 49 height 16
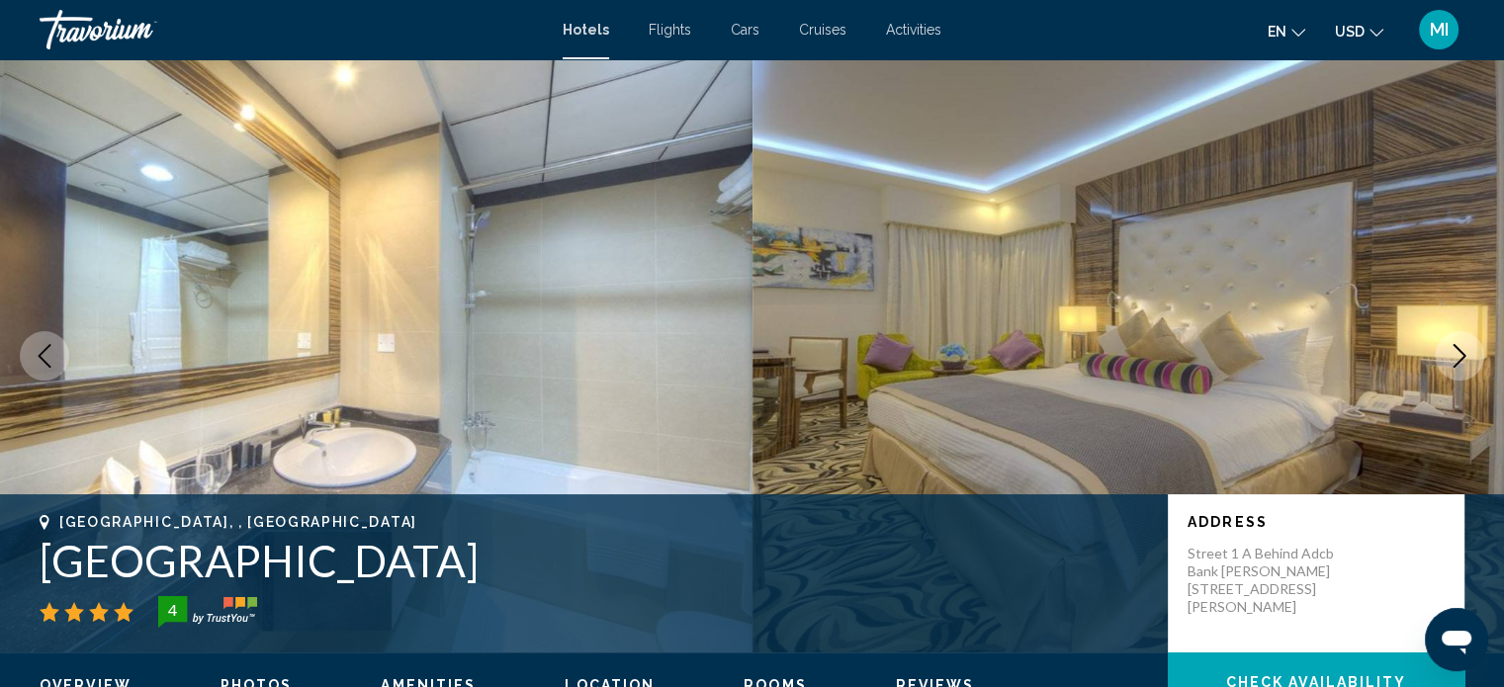
click at [1452, 337] on button "Next image" at bounding box center [1459, 355] width 49 height 49
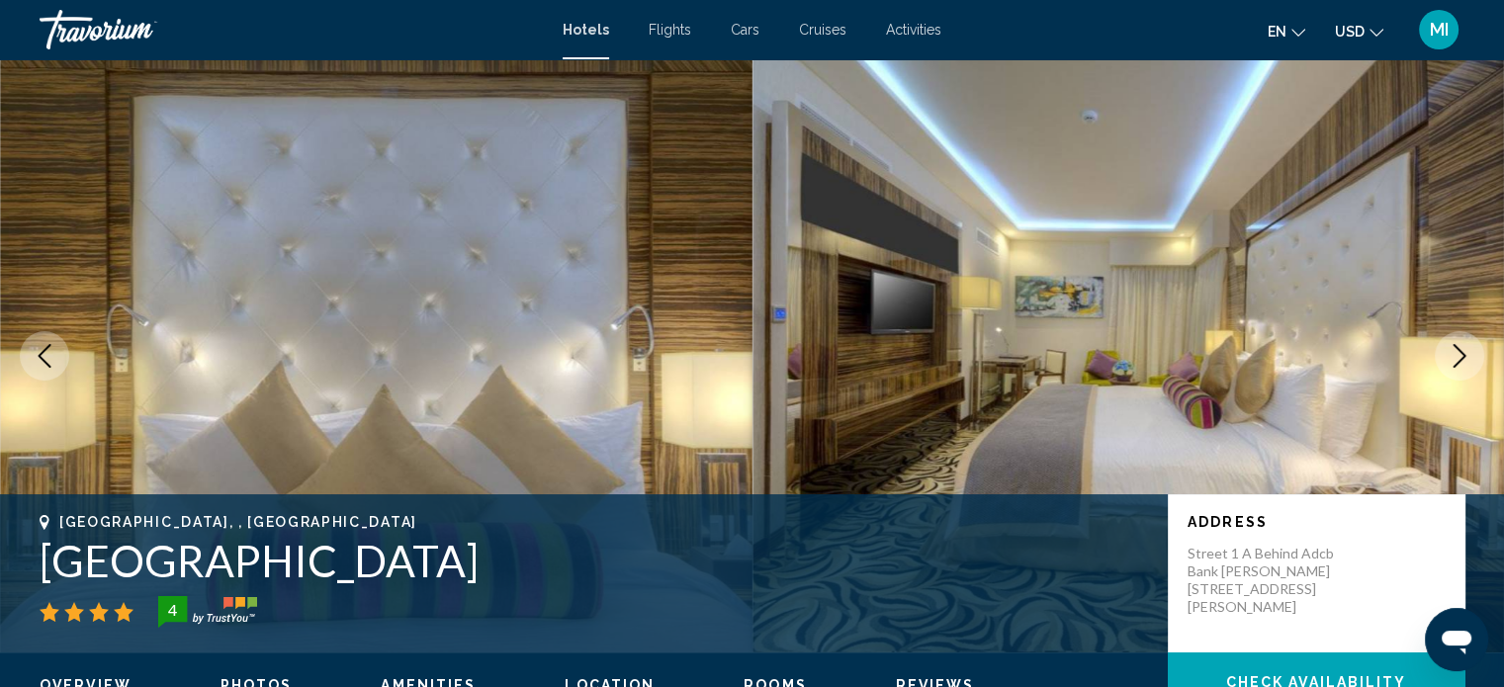
click at [1452, 337] on button "Next image" at bounding box center [1459, 355] width 49 height 49
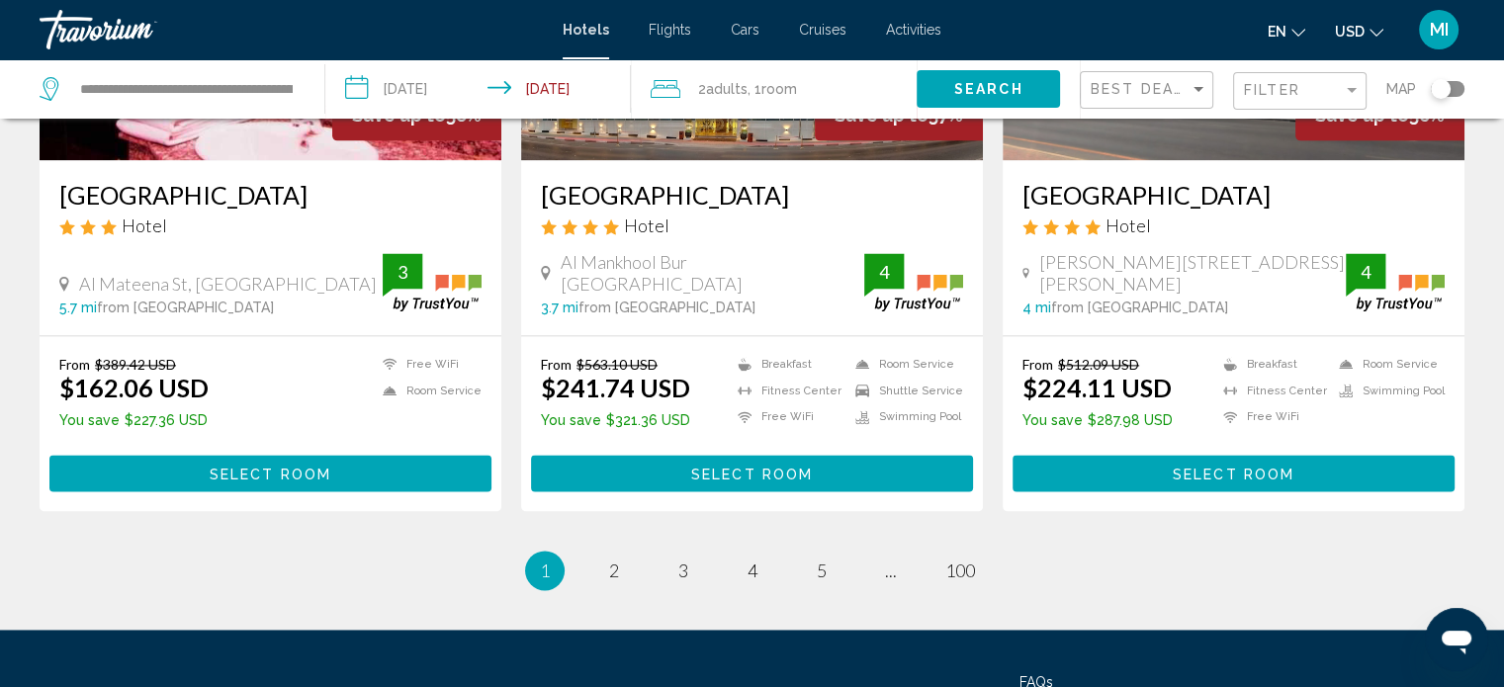
scroll to position [2620, 0]
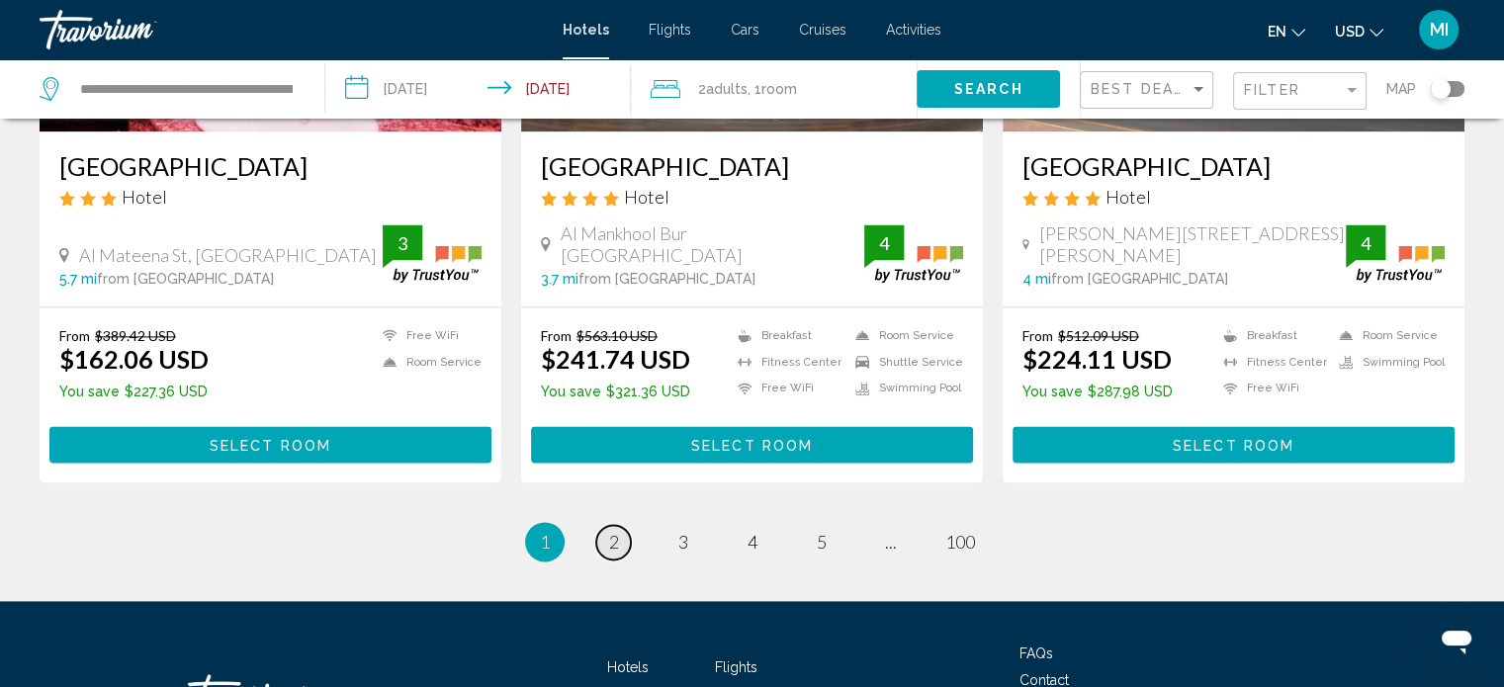
click at [610, 531] on span "2" at bounding box center [614, 542] width 10 height 22
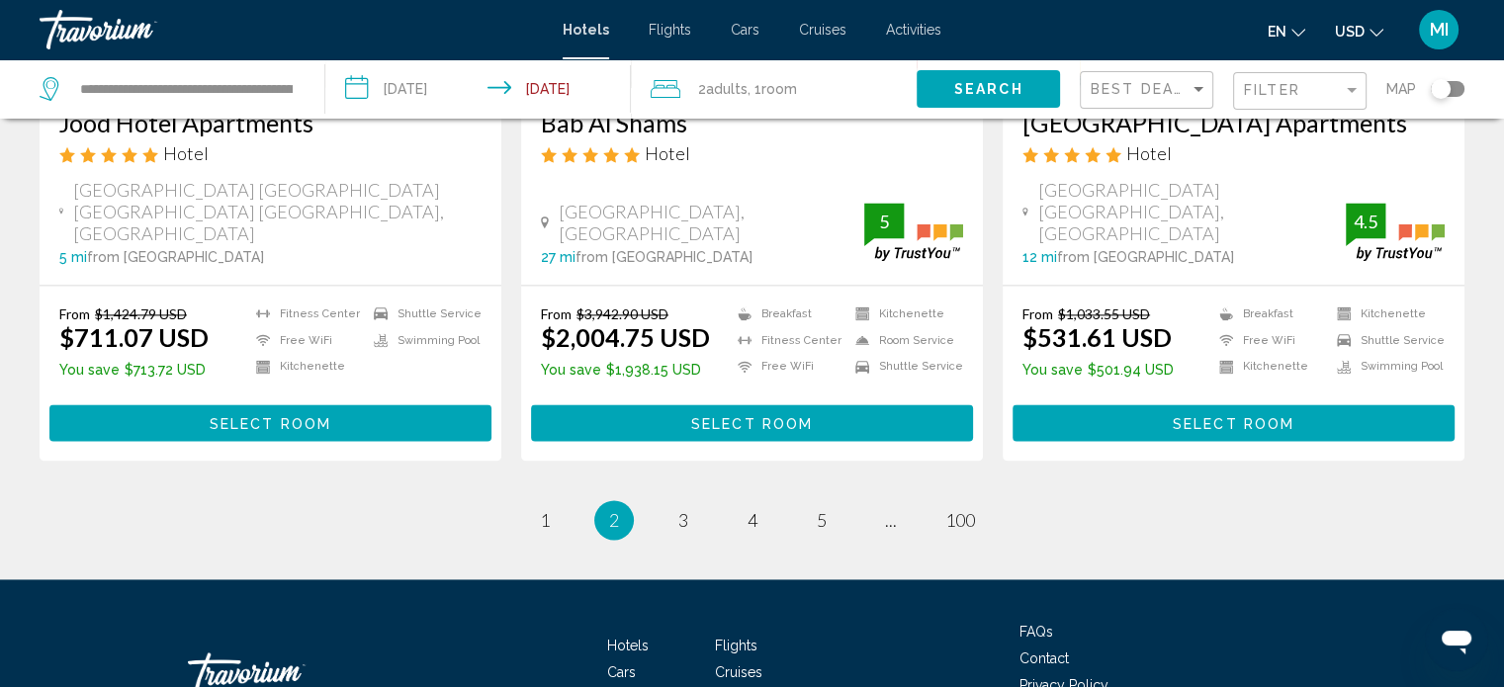
scroll to position [2728, 0]
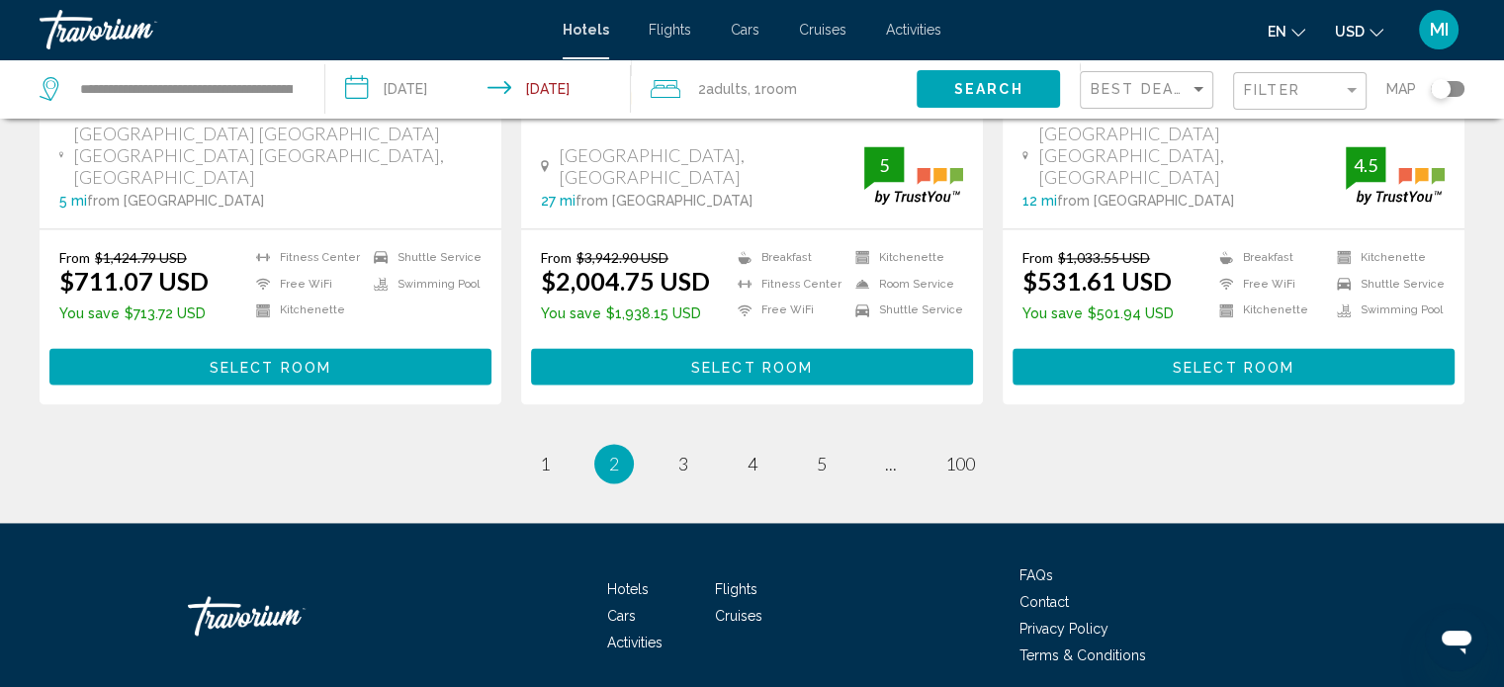
click at [672, 444] on ul "2 / 100 page 1 You're on page 2 page 3 page 4 page 5 page ... page 100" at bounding box center [752, 464] width 1425 height 40
click at [679, 453] on span "3" at bounding box center [684, 464] width 10 height 22
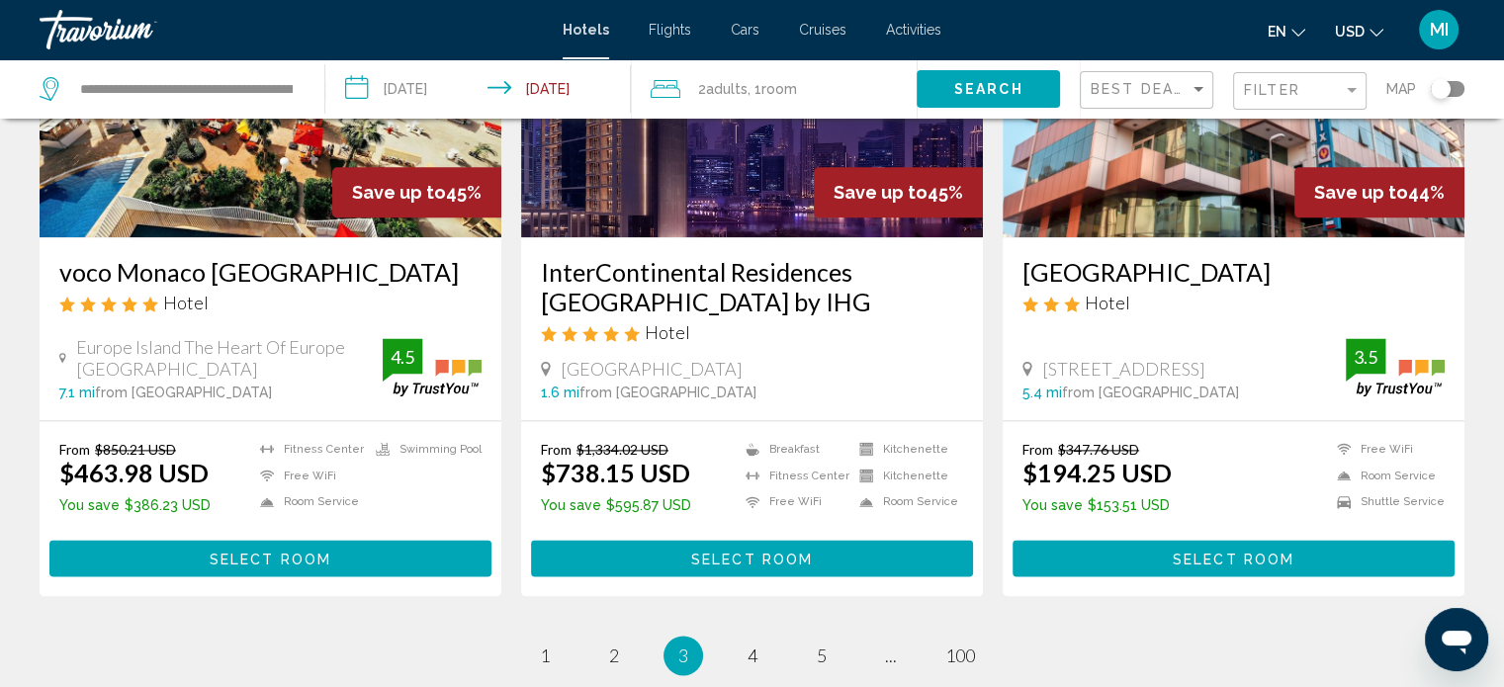
scroll to position [2629, 0]
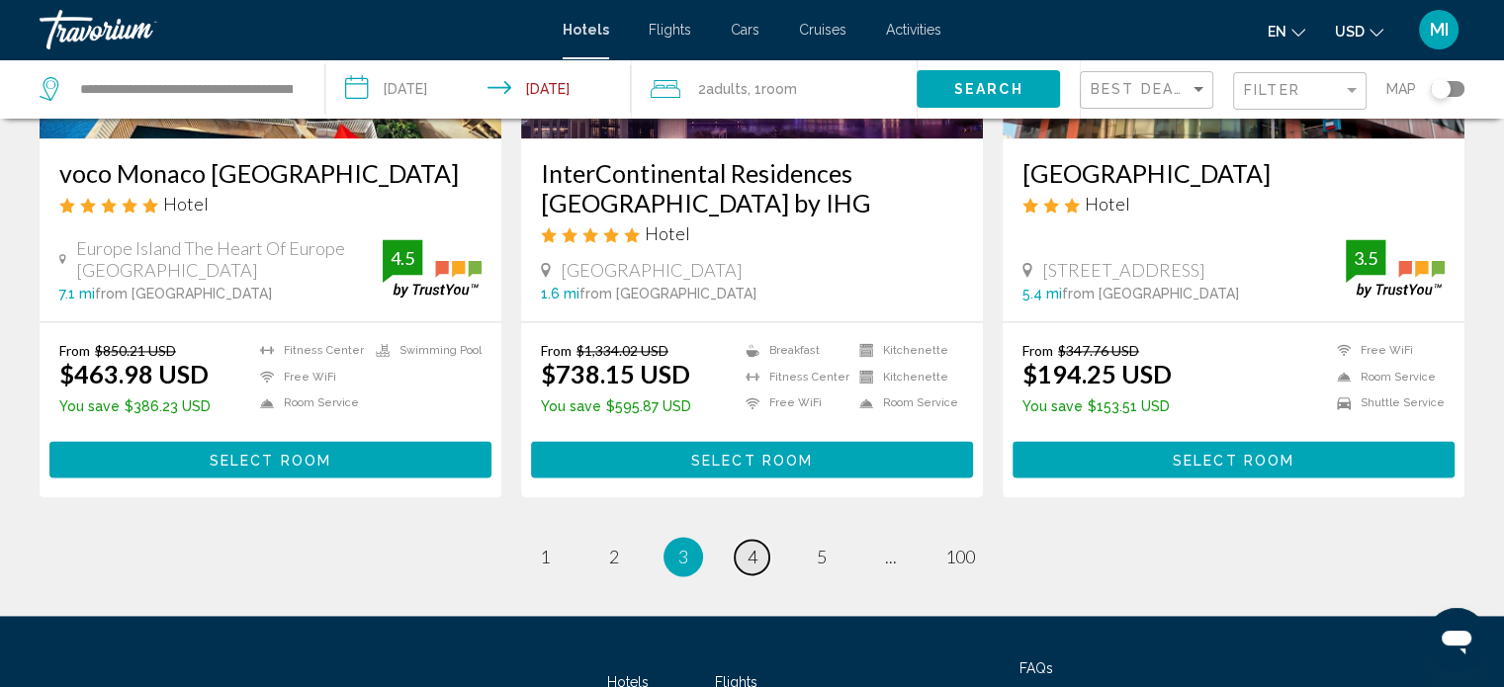
click at [758, 540] on link "page 4" at bounding box center [752, 557] width 35 height 35
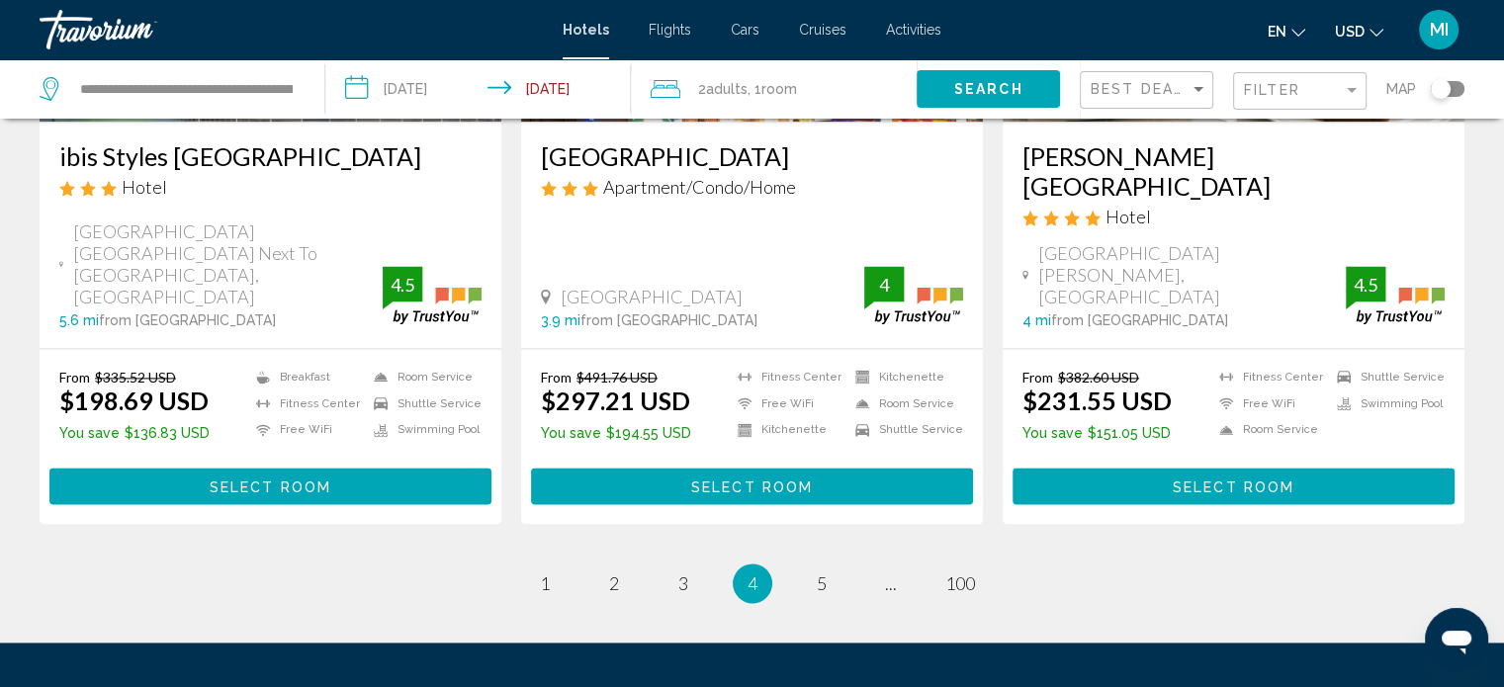
scroll to position [2707, 0]
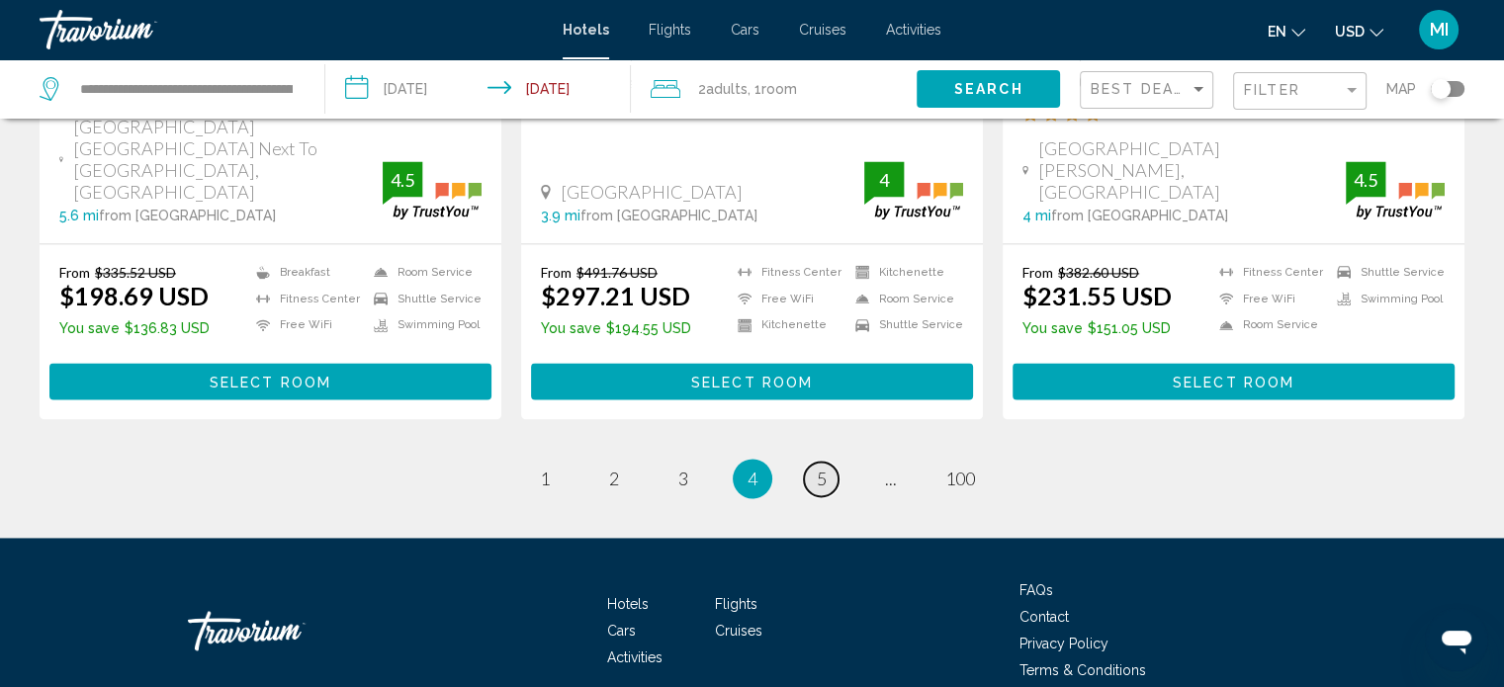
click at [832, 462] on link "page 5" at bounding box center [821, 479] width 35 height 35
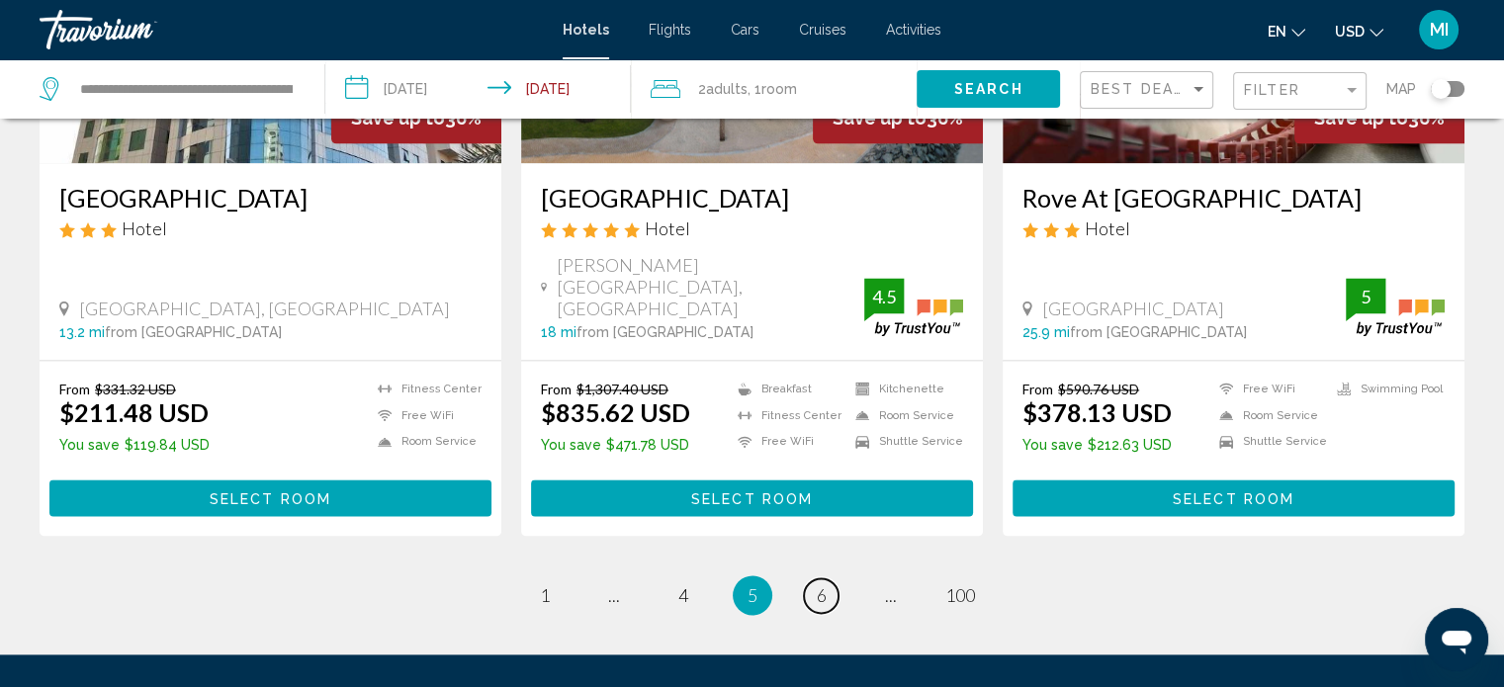
scroll to position [2647, 0]
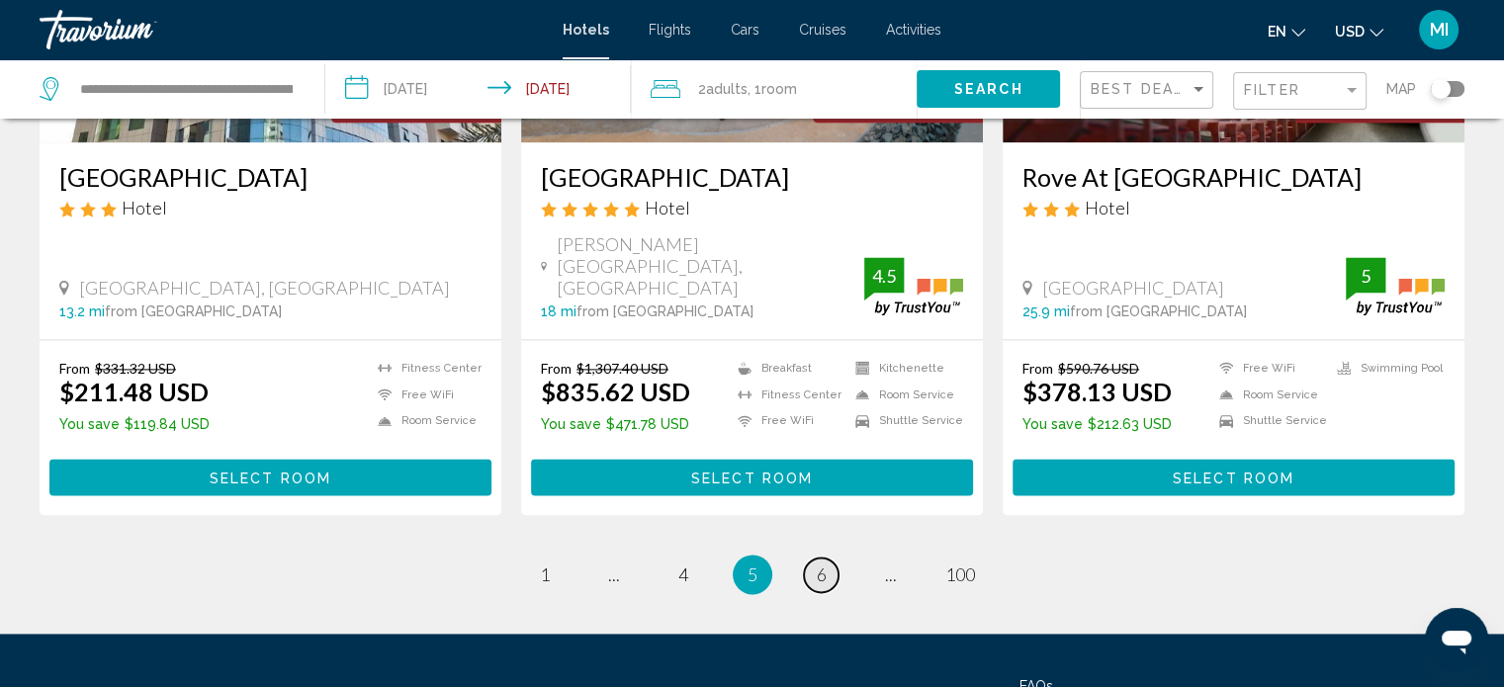
click at [815, 558] on link "page 6" at bounding box center [821, 575] width 35 height 35
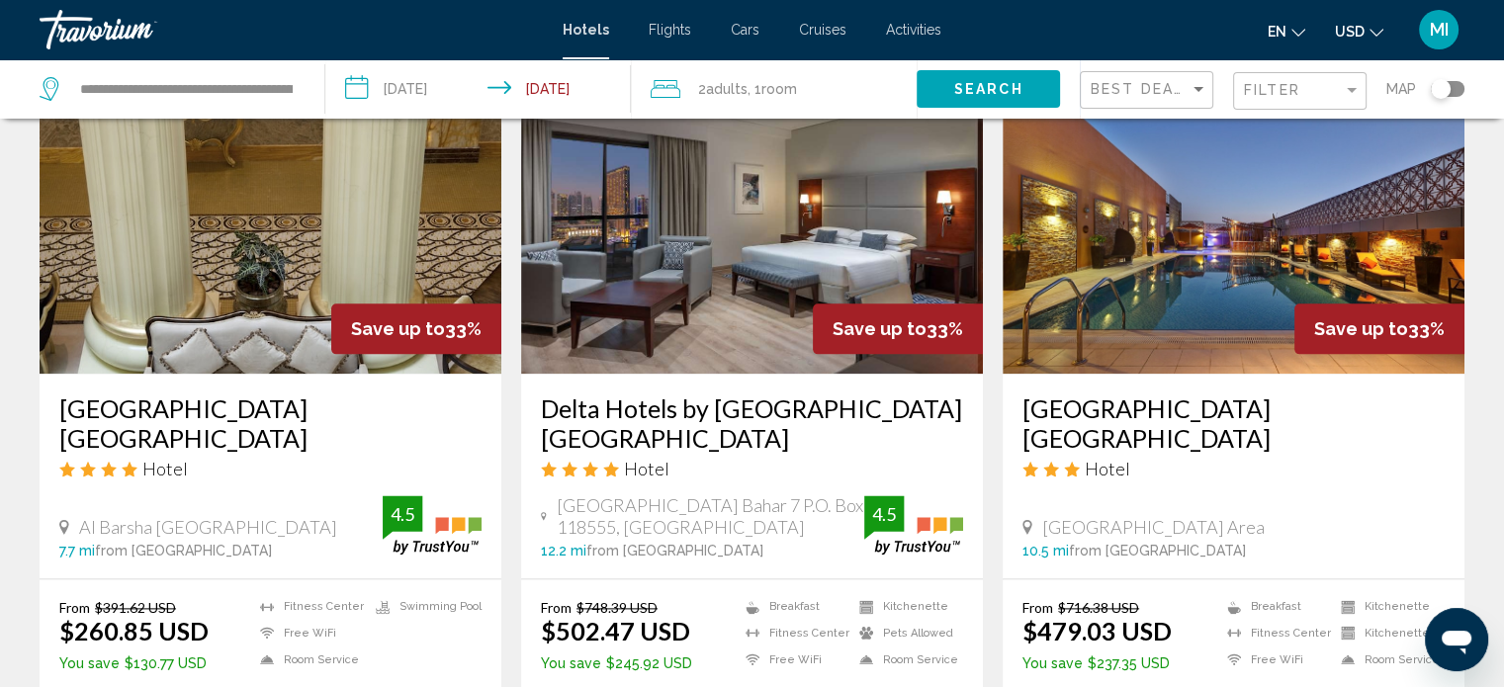
scroll to position [2399, 0]
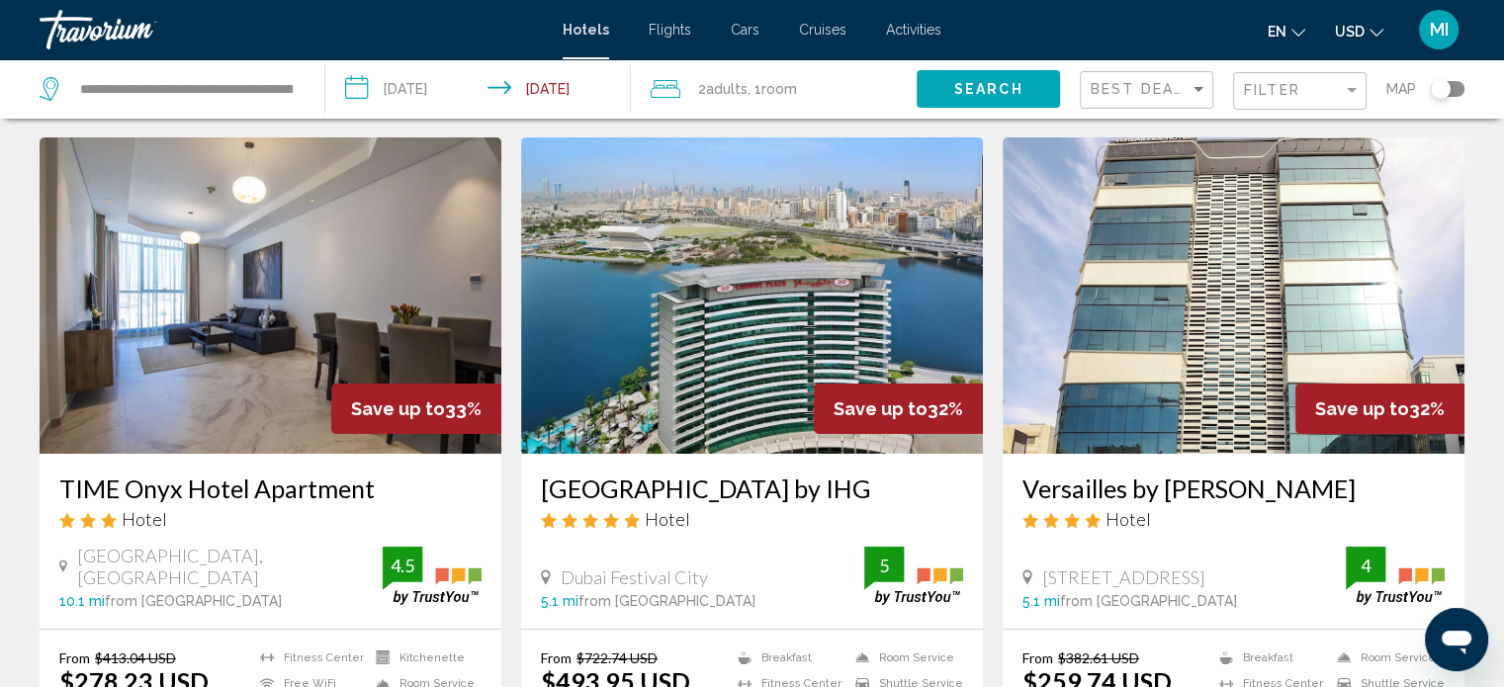
scroll to position [30, 0]
